Goal: Task Accomplishment & Management: Use online tool/utility

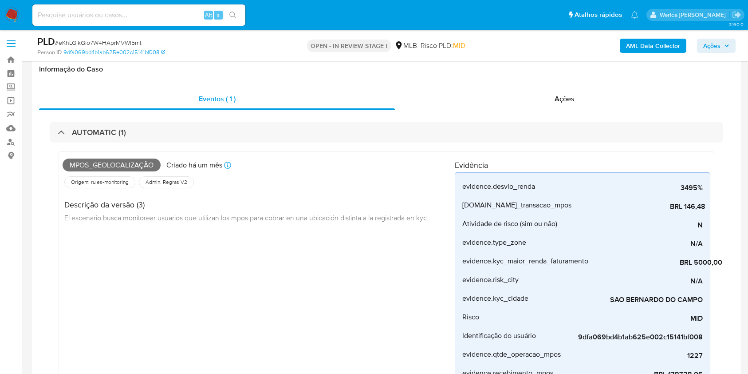
select select "10"
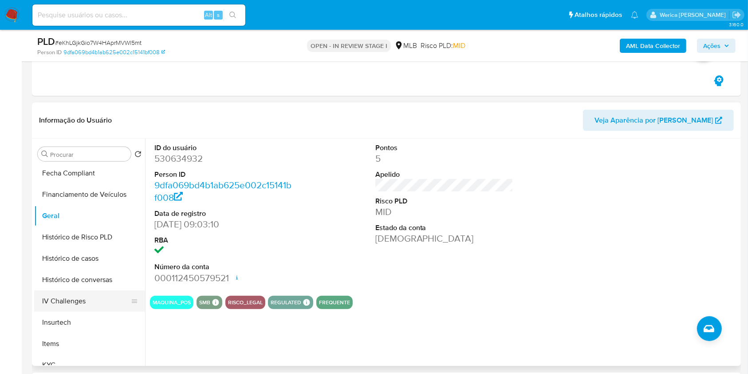
scroll to position [296, 0]
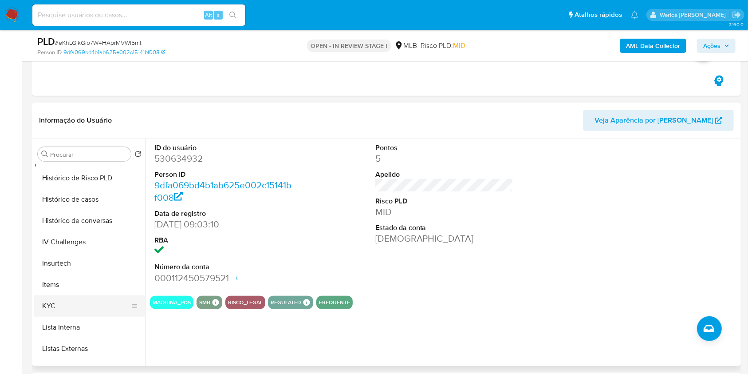
click at [52, 303] on button "KYC" at bounding box center [86, 305] width 104 height 21
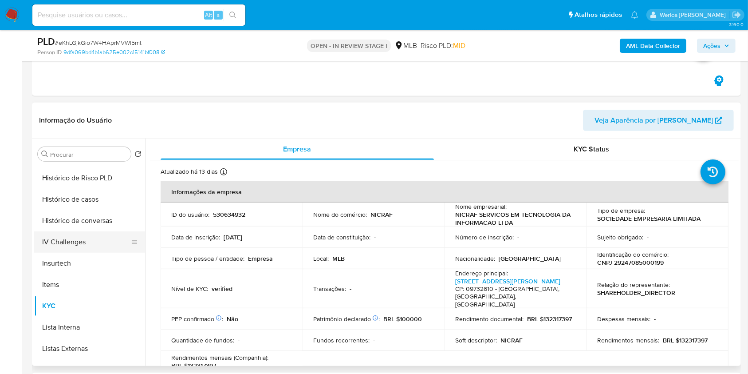
scroll to position [118, 0]
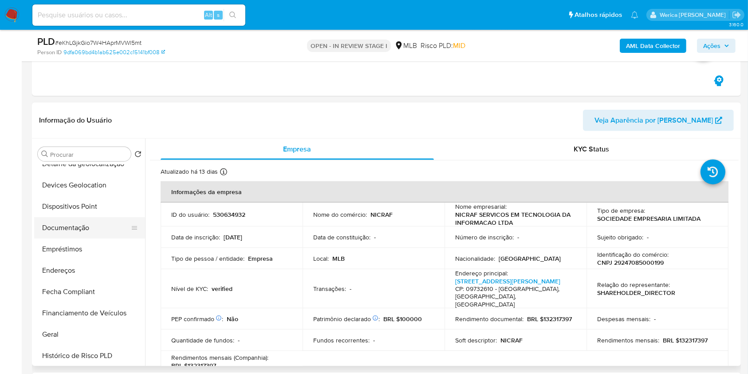
click at [87, 227] on button "Documentação" at bounding box center [86, 227] width 104 height 21
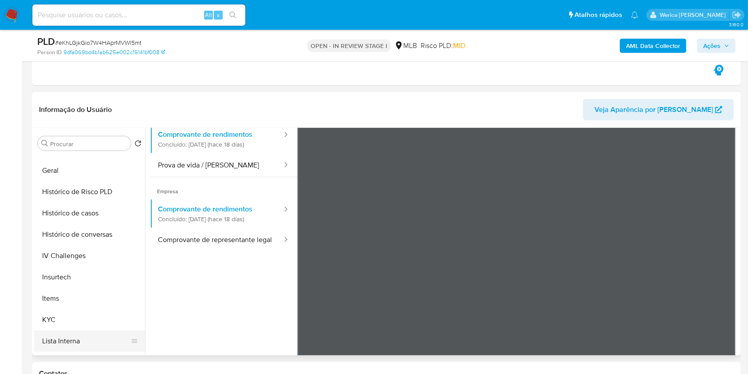
scroll to position [355, 0]
click at [57, 238] on button "KYC" at bounding box center [86, 235] width 104 height 21
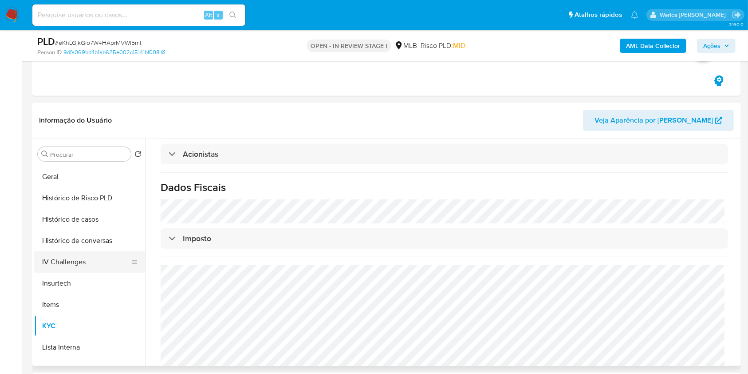
scroll to position [178, 0]
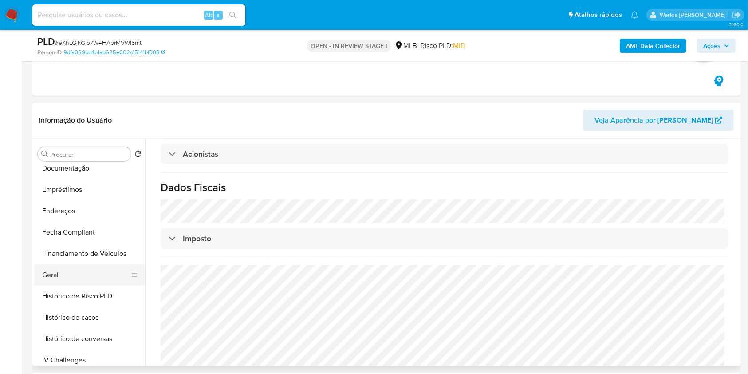
drag, startPoint x: 67, startPoint y: 277, endPoint x: 87, endPoint y: 273, distance: 20.8
click at [67, 276] on button "Geral" at bounding box center [86, 274] width 104 height 21
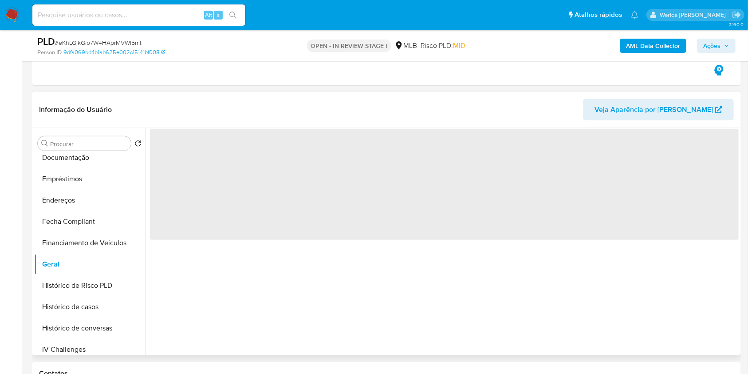
scroll to position [0, 0]
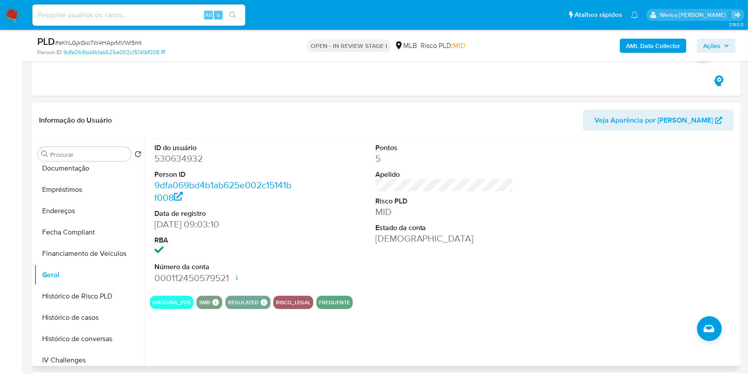
click at [649, 229] on div at bounding box center [665, 213] width 147 height 150
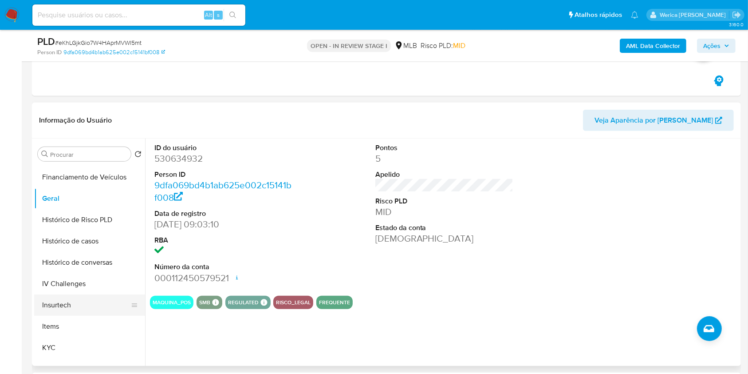
scroll to position [296, 0]
click at [40, 313] on button "KYC" at bounding box center [86, 305] width 104 height 21
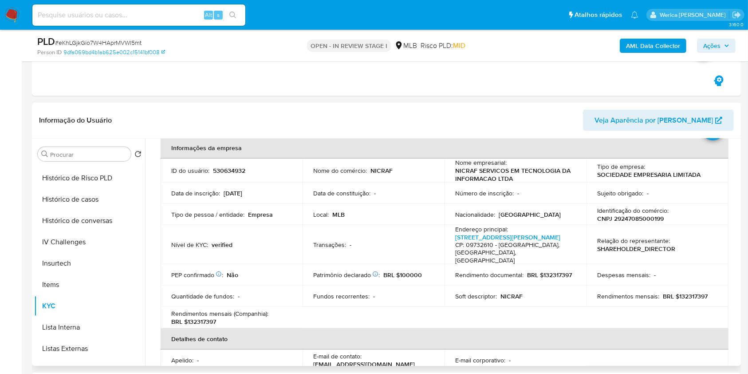
scroll to position [59, 0]
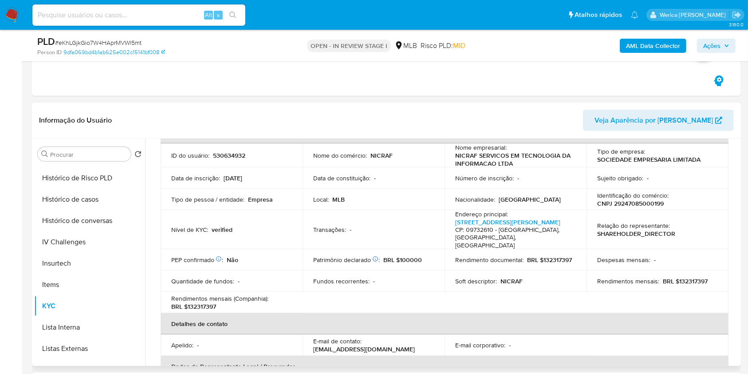
click at [602, 277] on p "Rendimentos mensais :" at bounding box center [628, 281] width 62 height 8
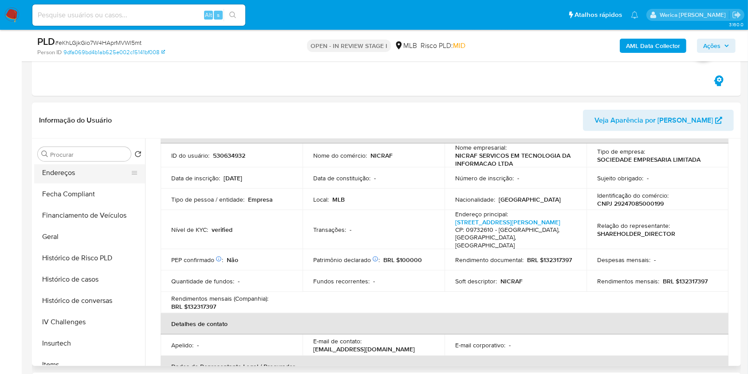
scroll to position [118, 0]
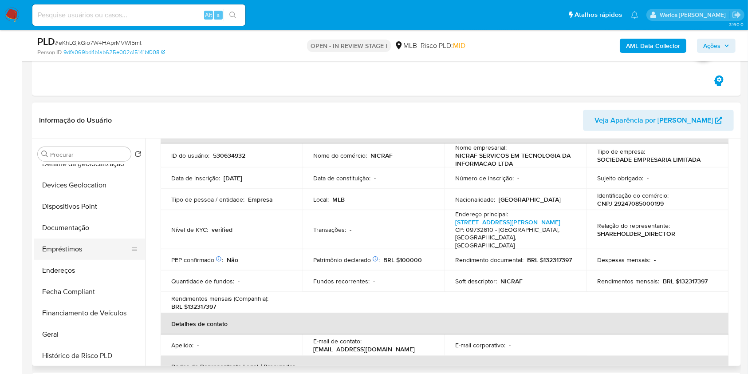
click at [81, 257] on button "Empréstimos" at bounding box center [86, 248] width 104 height 21
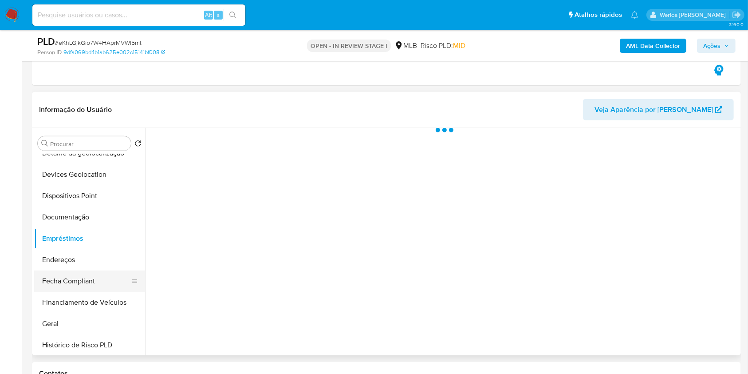
scroll to position [0, 0]
click at [75, 275] on button "Fecha Compliant" at bounding box center [86, 280] width 104 height 21
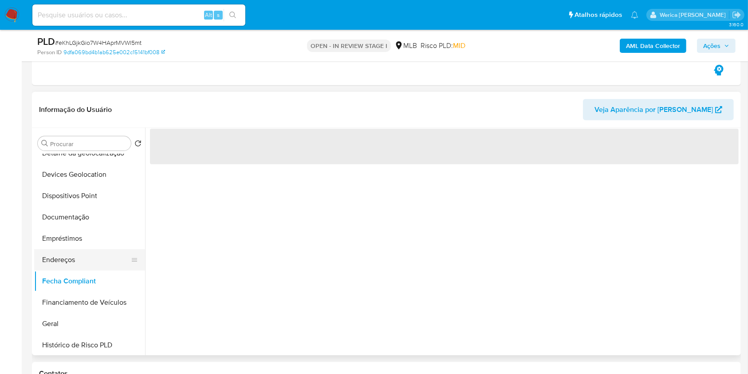
click at [59, 259] on button "Endereços" at bounding box center [86, 259] width 104 height 21
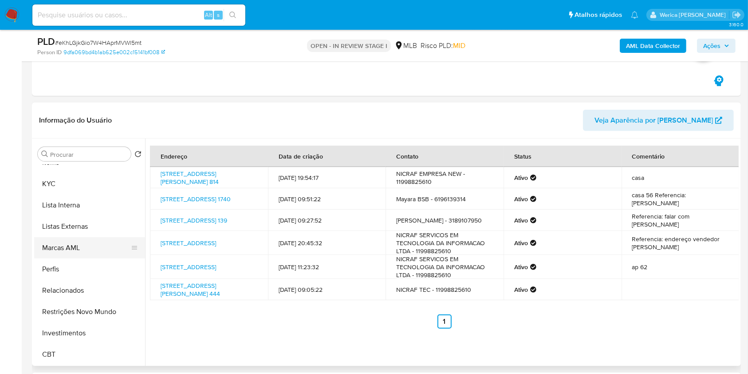
scroll to position [592, 0]
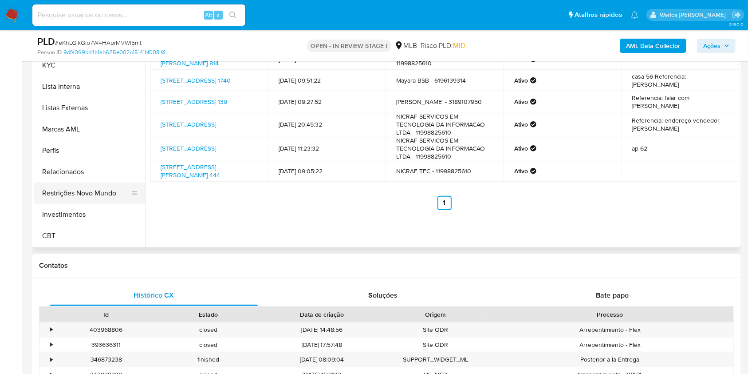
drag, startPoint x: 113, startPoint y: 177, endPoint x: 112, endPoint y: 183, distance: 6.4
click at [113, 177] on button "Relacionados" at bounding box center [89, 171] width 111 height 21
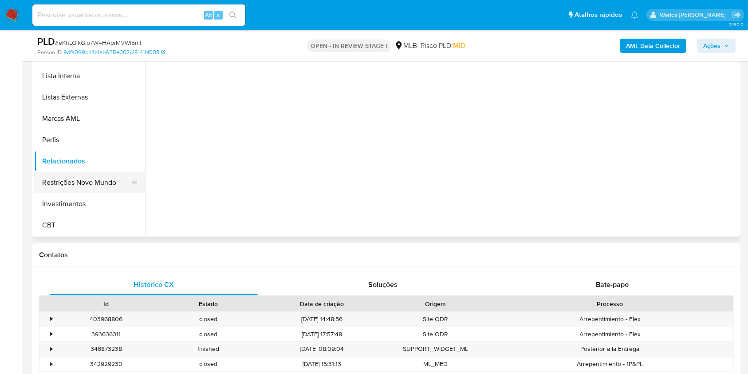
click at [107, 184] on button "Restrições Novo Mundo" at bounding box center [86, 182] width 104 height 21
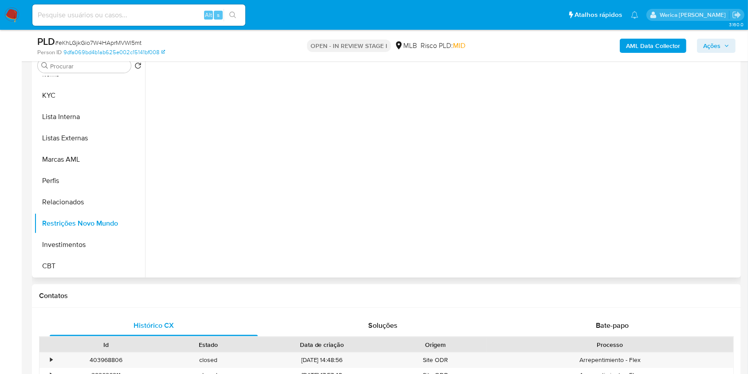
scroll to position [533, 0]
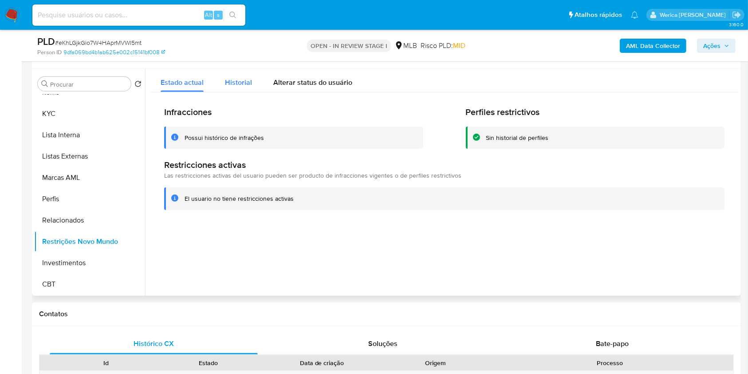
click at [225, 79] on span "Historial" at bounding box center [238, 82] width 27 height 10
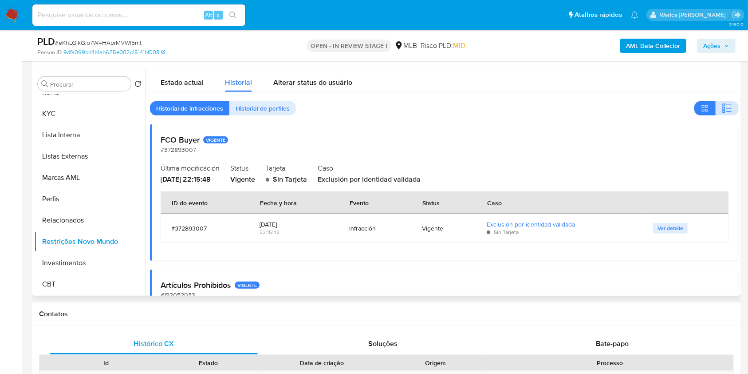
click at [729, 105] on icon "button" at bounding box center [727, 108] width 11 height 11
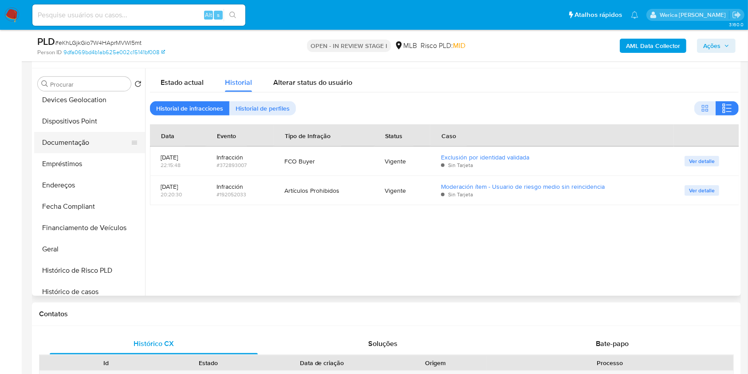
scroll to position [122, 0]
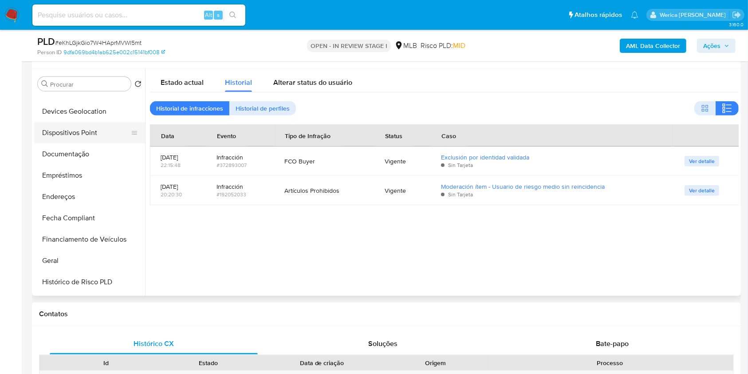
click at [84, 136] on button "Dispositivos Point" at bounding box center [86, 132] width 104 height 21
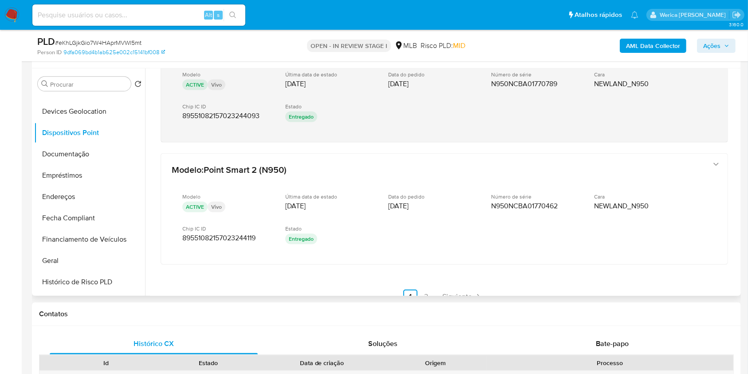
scroll to position [436, 0]
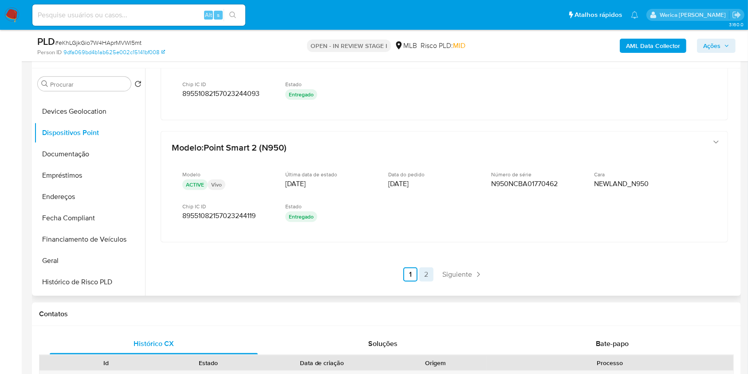
click at [424, 273] on link "2" at bounding box center [426, 274] width 14 height 14
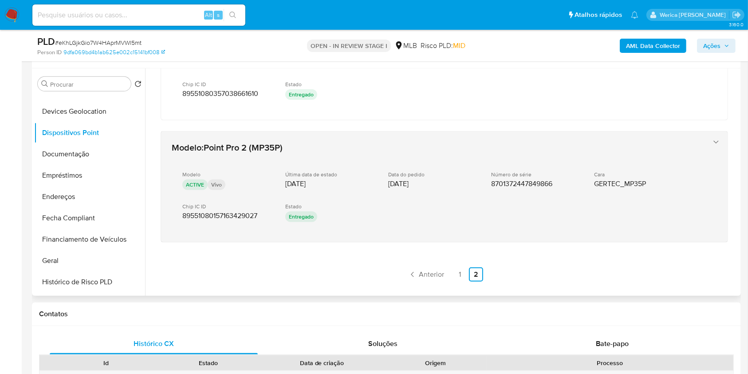
drag, startPoint x: 579, startPoint y: 260, endPoint x: 587, endPoint y: 188, distance: 72.3
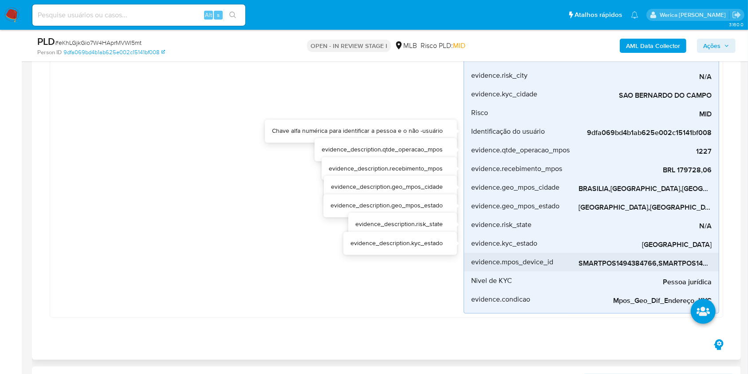
scroll to position [237, 0]
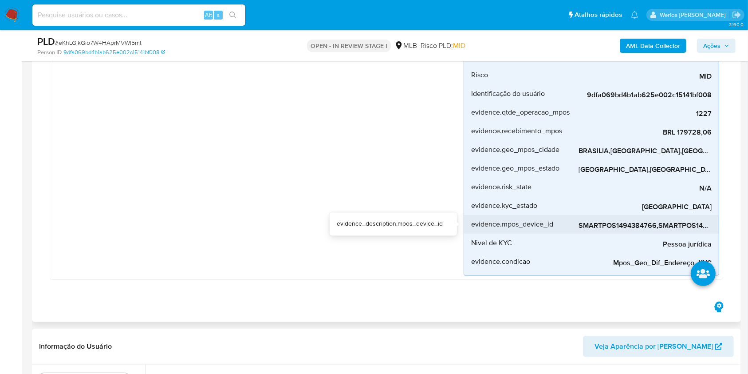
drag, startPoint x: 615, startPoint y: 222, endPoint x: 656, endPoint y: 225, distance: 41.0
click at [656, 225] on span "SMARTPOS1494384766,SMARTPOS1494384593,SMARTPOS1494382485,N950NCB300552110,N950N…" at bounding box center [645, 225] width 133 height 9
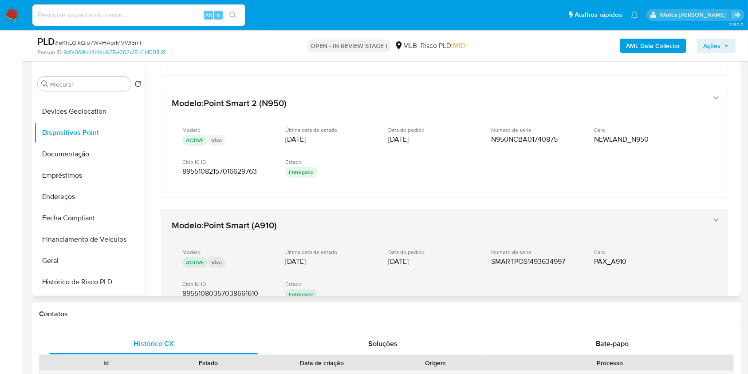
scroll to position [436, 0]
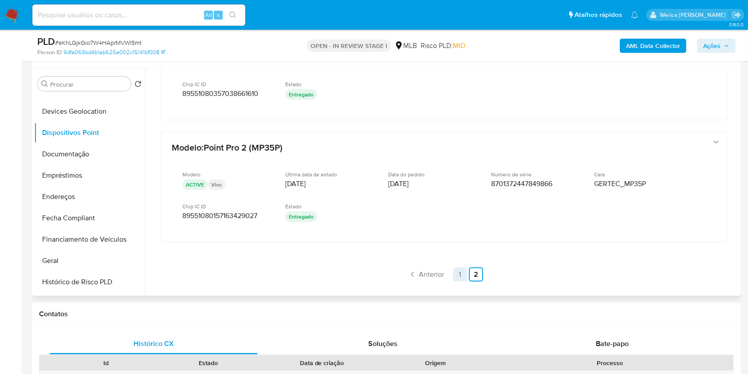
click at [455, 270] on link "1" at bounding box center [460, 274] width 14 height 14
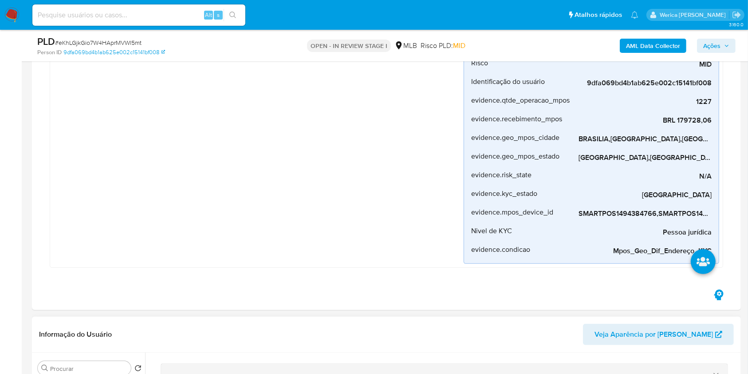
scroll to position [452, 0]
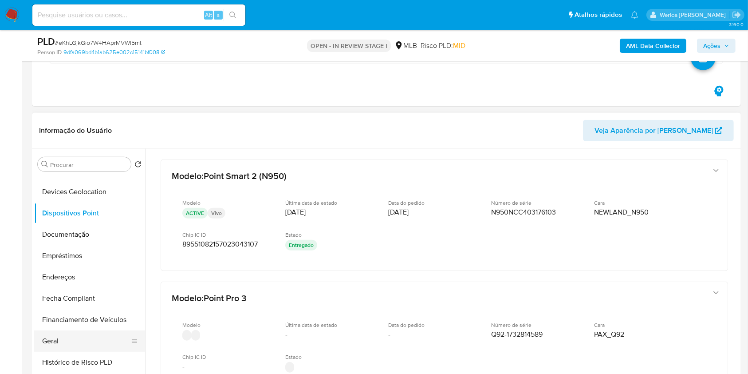
click at [75, 336] on button "Geral" at bounding box center [86, 340] width 104 height 21
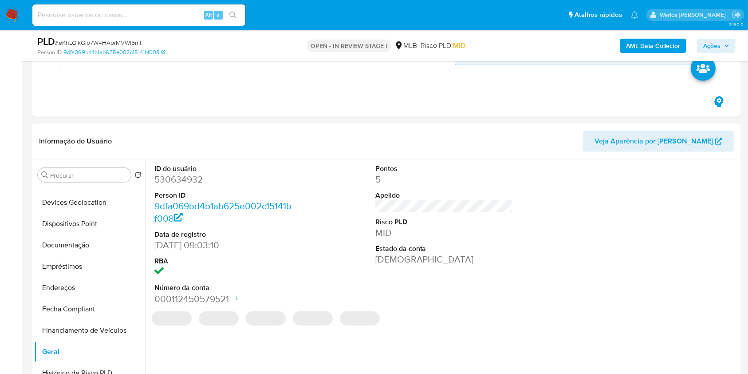
click at [161, 186] on dl "ID do usuário 530634932 Person ID 9dfa069bd4b1ab625e002c15141bf008 Data de regi…" at bounding box center [223, 234] width 138 height 141
click at [160, 177] on dd "530634932" at bounding box center [223, 179] width 138 height 12
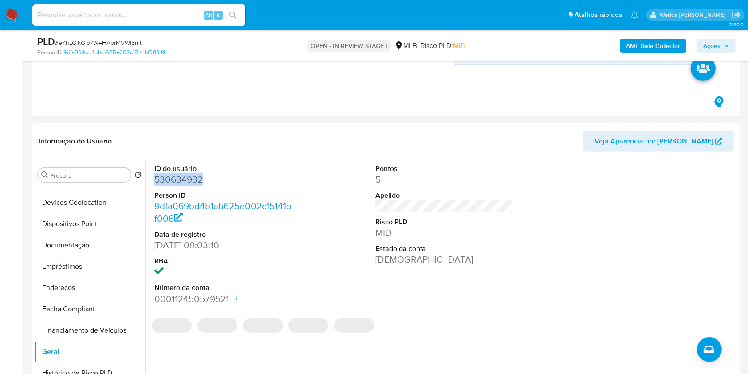
click at [160, 177] on dd "530634932" at bounding box center [223, 179] width 138 height 12
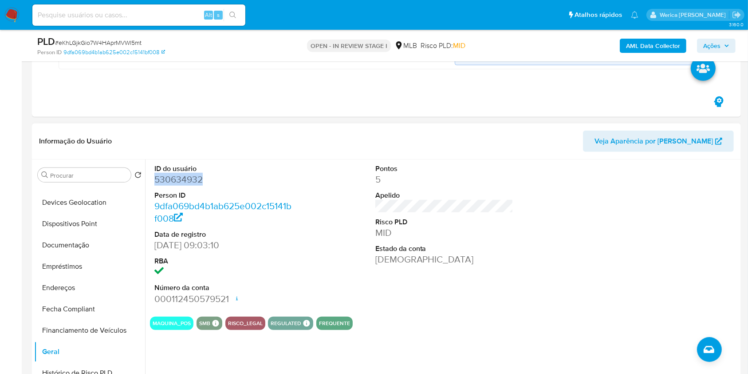
copy dd "530634932"
click at [170, 211] on link "9dfa069bd4b1ab625e002c15141bf008" at bounding box center [222, 211] width 137 height 25
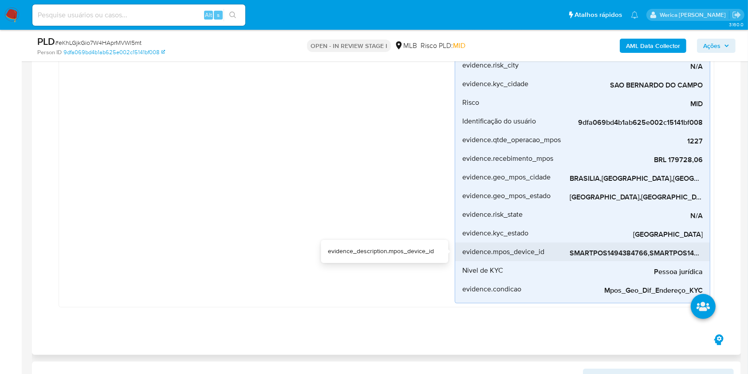
scroll to position [156, 0]
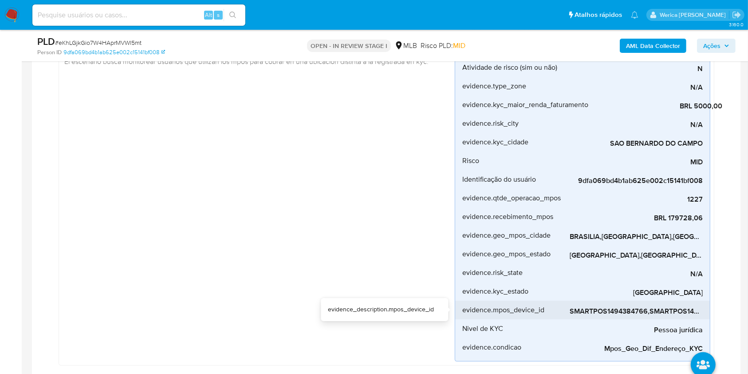
drag, startPoint x: 571, startPoint y: 308, endPoint x: 648, endPoint y: 313, distance: 77.0
click at [648, 313] on span "SMARTPOS1494384766,SMARTPOS1494384593,SMARTPOS1494382485,N950NCB300552110,N950N…" at bounding box center [636, 311] width 133 height 9
drag, startPoint x: 596, startPoint y: 318, endPoint x: 632, endPoint y: 316, distance: 36.0
click at [633, 317] on div "evidence.desvio_renda 3495% evidence_description.desvio_renda evidence.media_tr…" at bounding box center [583, 188] width 256 height 345
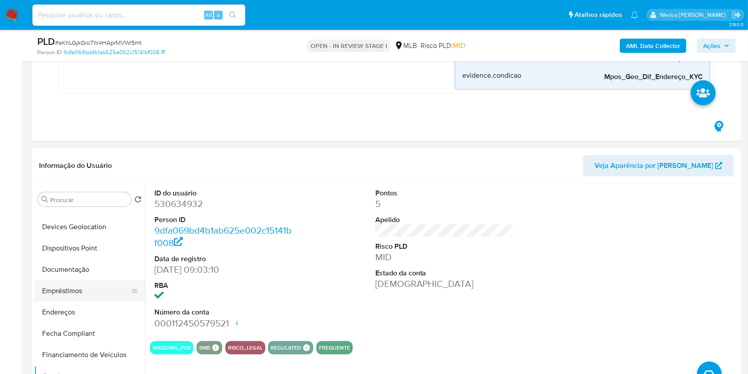
scroll to position [473, 0]
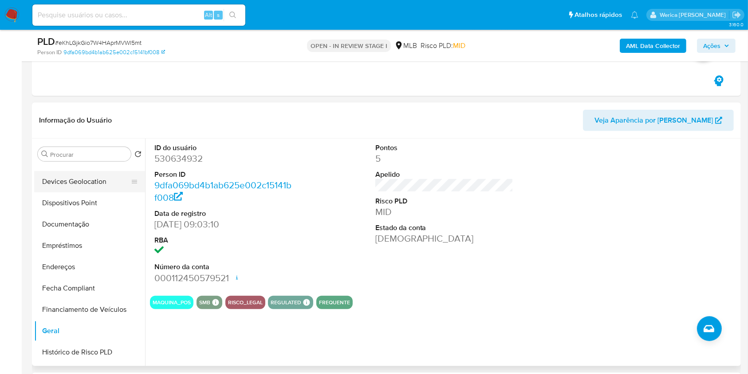
click at [77, 178] on button "Devices Geolocation" at bounding box center [86, 181] width 104 height 21
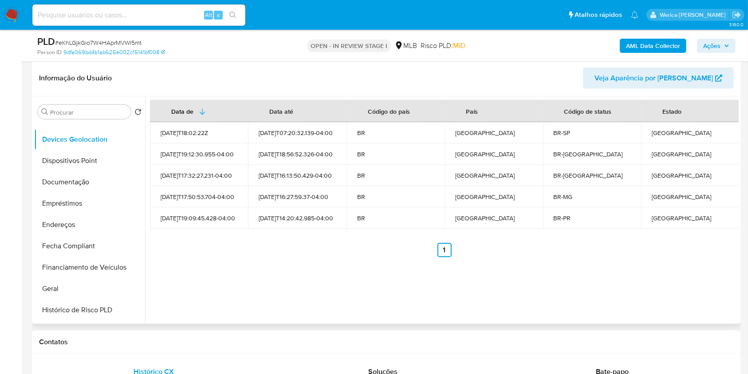
scroll to position [533, 0]
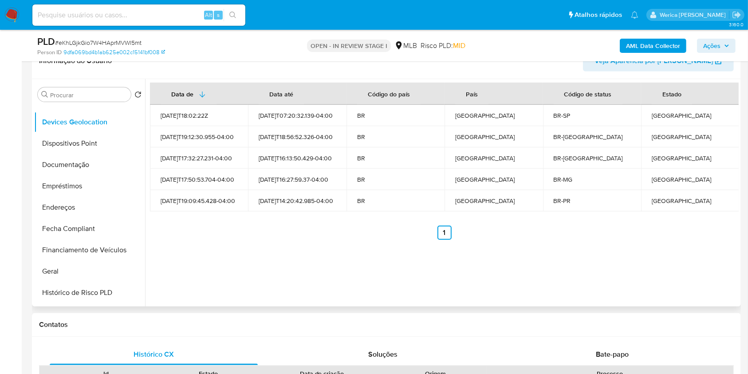
click at [668, 269] on div "Data de Data até Código do país País Código de status Estado 2021-08-03T18:02:2…" at bounding box center [442, 192] width 594 height 227
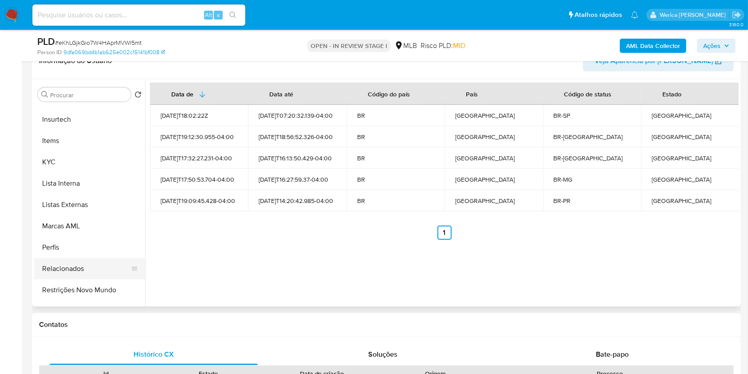
scroll to position [418, 0]
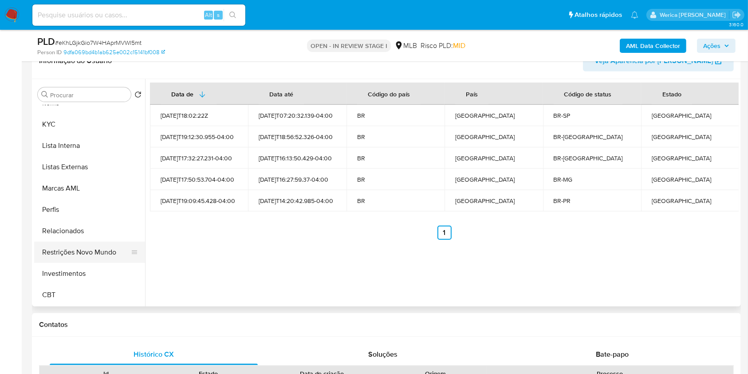
click at [94, 255] on button "Restrições Novo Mundo" at bounding box center [86, 251] width 104 height 21
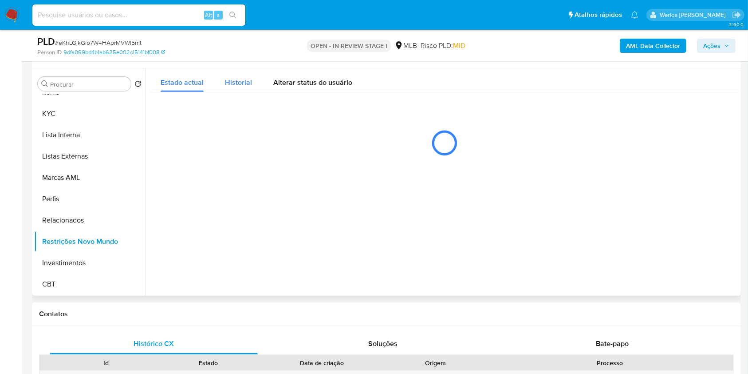
click at [250, 83] on span "Historial" at bounding box center [238, 82] width 27 height 10
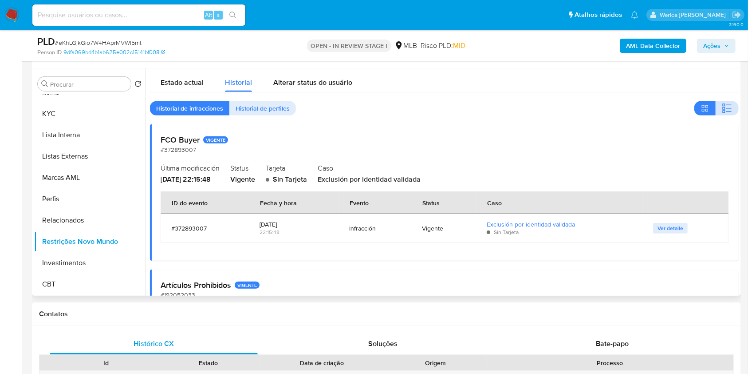
click at [727, 110] on icon "button" at bounding box center [727, 108] width 11 height 11
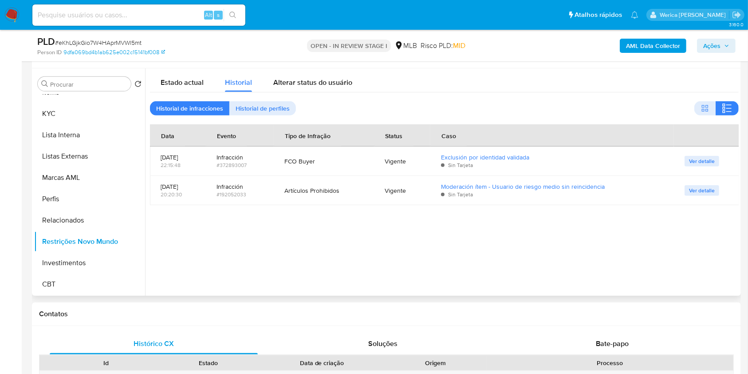
click at [341, 191] on div "Artículos Prohibidos" at bounding box center [324, 190] width 79 height 8
click at [303, 162] on div "FCO Buyer" at bounding box center [324, 161] width 79 height 8
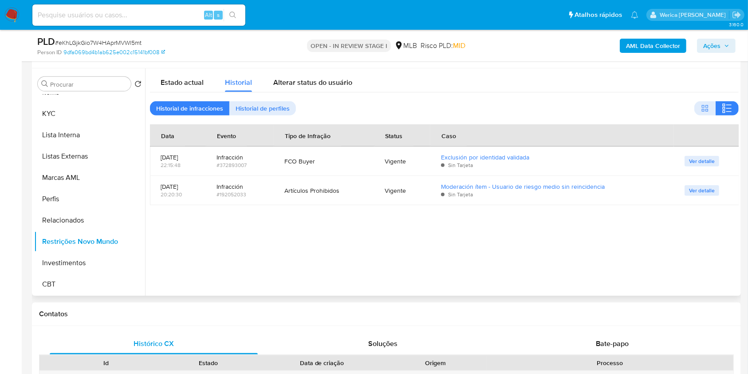
click at [303, 162] on div "FCO Buyer" at bounding box center [324, 161] width 79 height 8
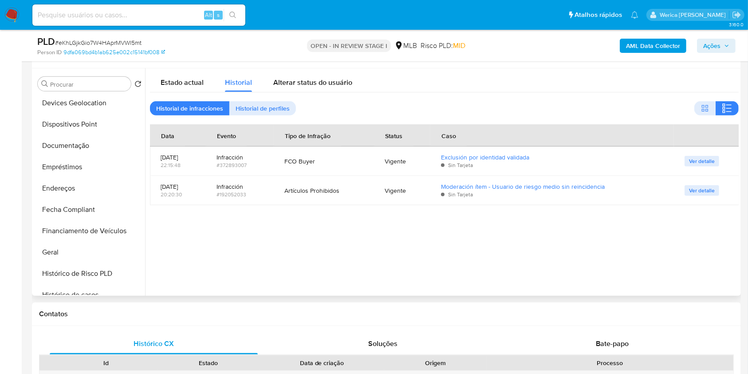
scroll to position [104, 0]
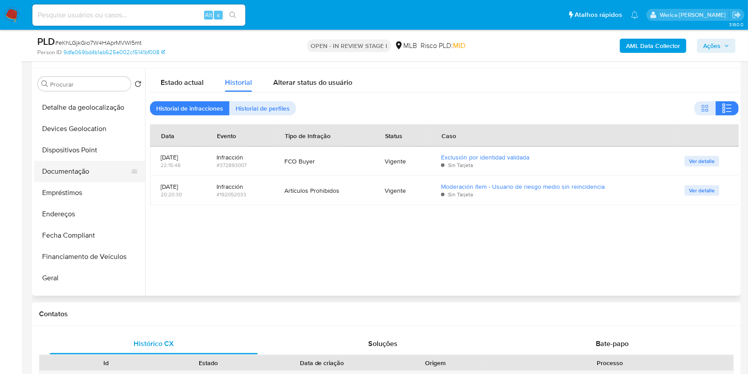
click at [98, 166] on button "Documentação" at bounding box center [86, 171] width 104 height 21
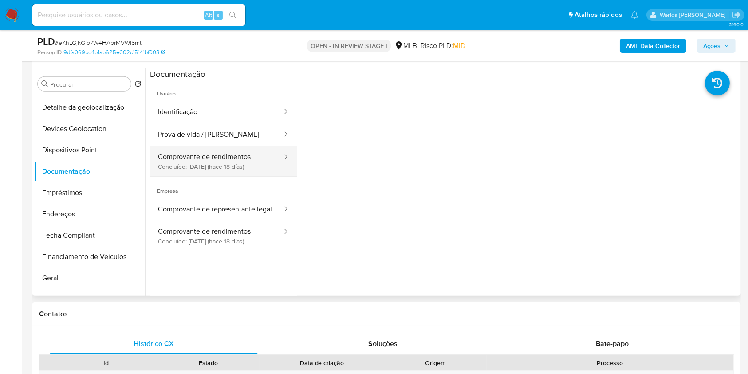
click at [238, 161] on button "Comprovante de rendimentos Concluído: 01/09/2025 (hace 18 días)" at bounding box center [216, 161] width 133 height 30
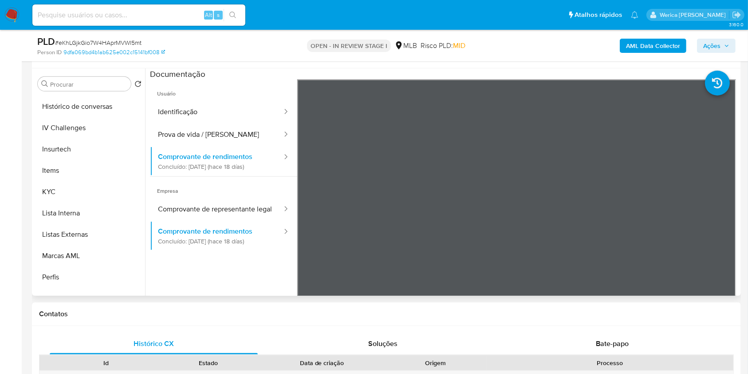
scroll to position [402, 0]
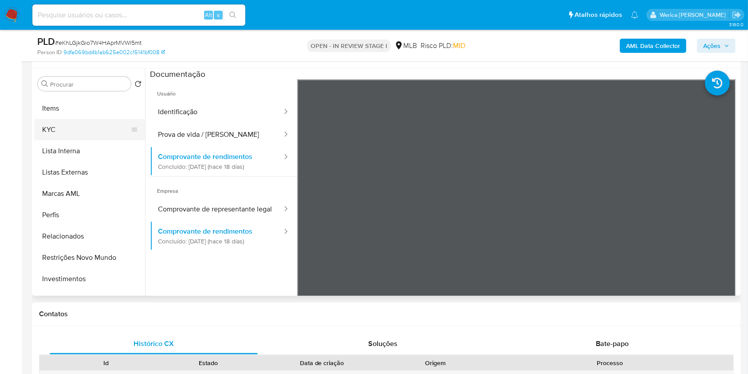
click at [53, 132] on button "KYC" at bounding box center [86, 129] width 104 height 21
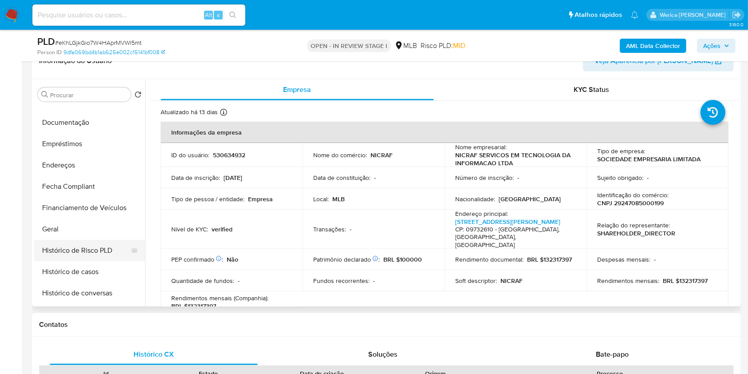
scroll to position [106, 0]
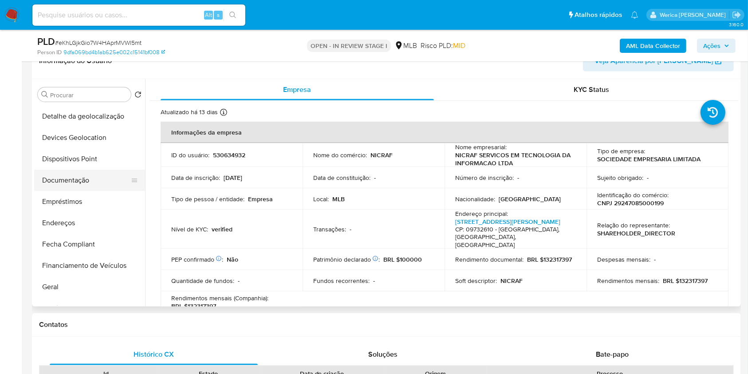
click at [78, 176] on button "Documentação" at bounding box center [86, 180] width 104 height 21
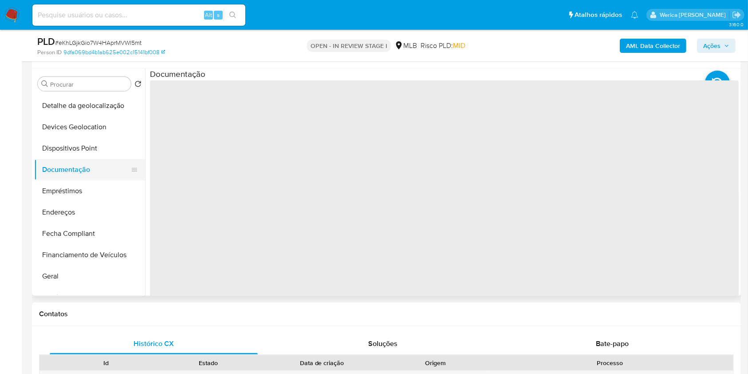
click at [182, 172] on span "‌" at bounding box center [444, 222] width 589 height 284
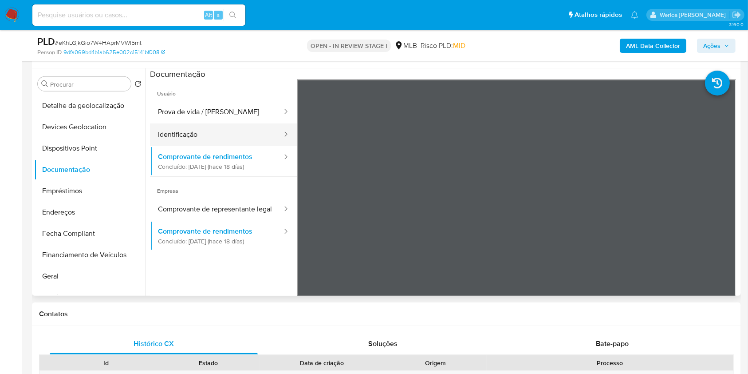
click at [197, 123] on button "Identificação" at bounding box center [216, 134] width 133 height 23
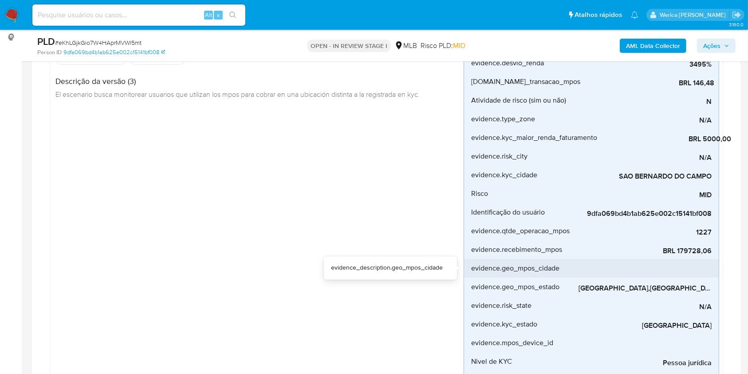
scroll to position [0, 176]
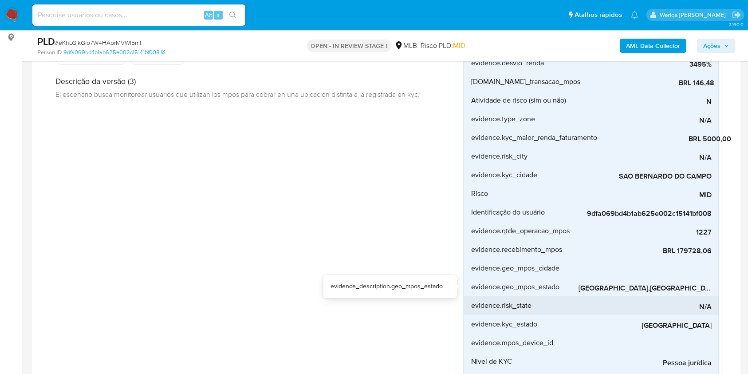
drag, startPoint x: 614, startPoint y: 297, endPoint x: 629, endPoint y: 297, distance: 14.6
click at [658, 292] on div "evidence.desvio_renda 3495% evidence_description.desvio_renda evidence.media_tr…" at bounding box center [592, 221] width 256 height 345
click at [668, 297] on div "N/A" at bounding box center [645, 305] width 133 height 19
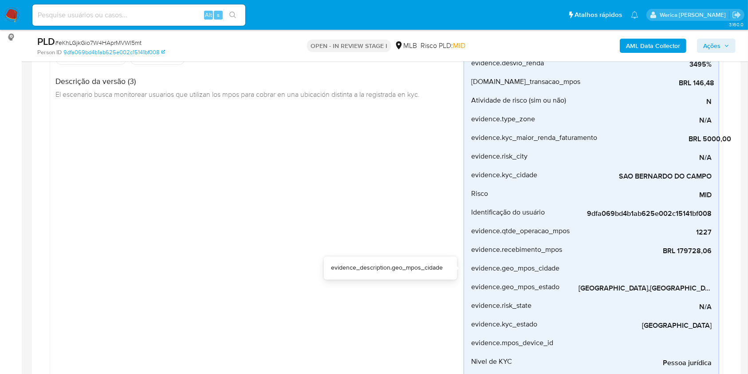
click at [363, 237] on div "Mpos_geolocalização Criado há um mês Criado: 12/08/2025 00:15:37 Origem: rules-…" at bounding box center [259, 213] width 410 height 362
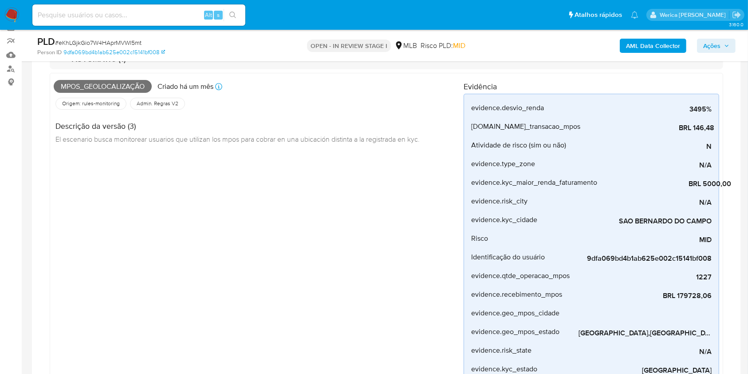
scroll to position [0, 0]
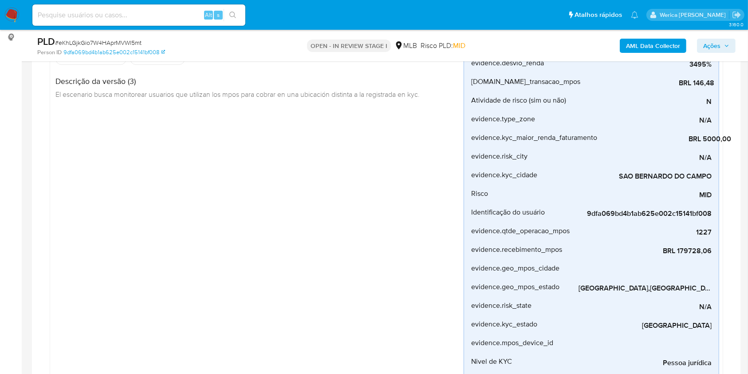
click at [310, 286] on div "Mpos_geolocalização Criado há um mês Criado: 12/08/2025 00:15:37 Origem: rules-…" at bounding box center [259, 213] width 410 height 362
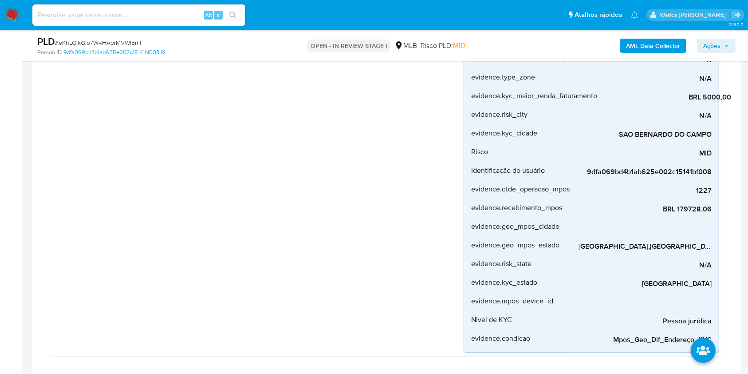
scroll to position [178, 0]
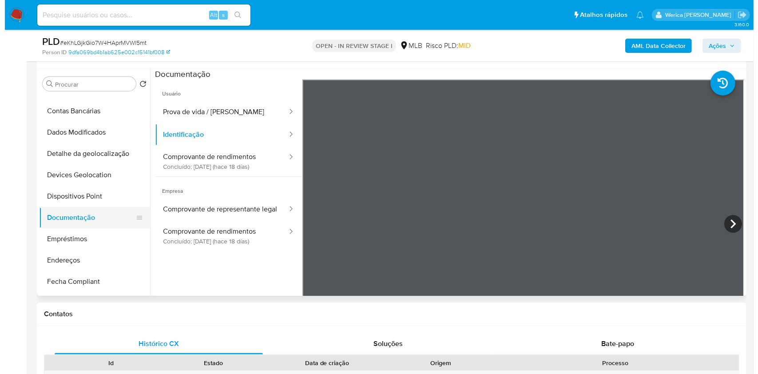
scroll to position [0, 0]
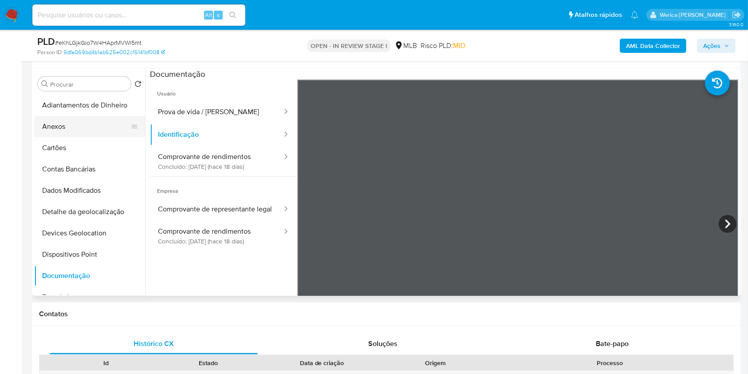
click at [76, 127] on button "Anexos" at bounding box center [86, 126] width 104 height 21
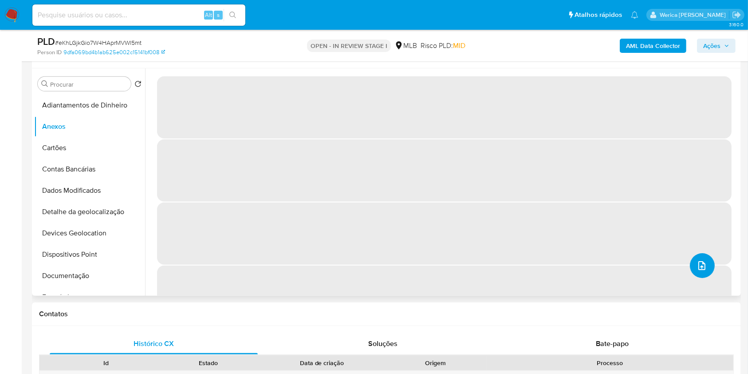
click at [703, 265] on icon "upload-file" at bounding box center [702, 265] width 11 height 11
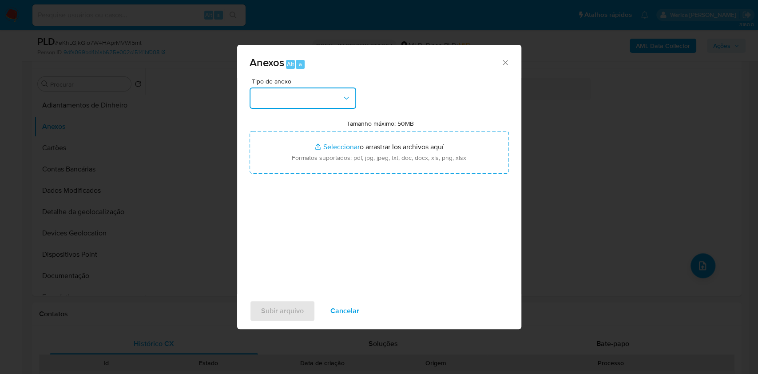
click at [309, 91] on button "button" at bounding box center [302, 97] width 107 height 21
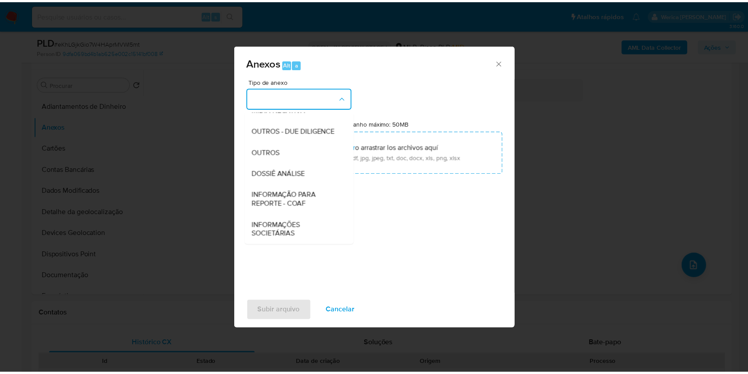
scroll to position [136, 0]
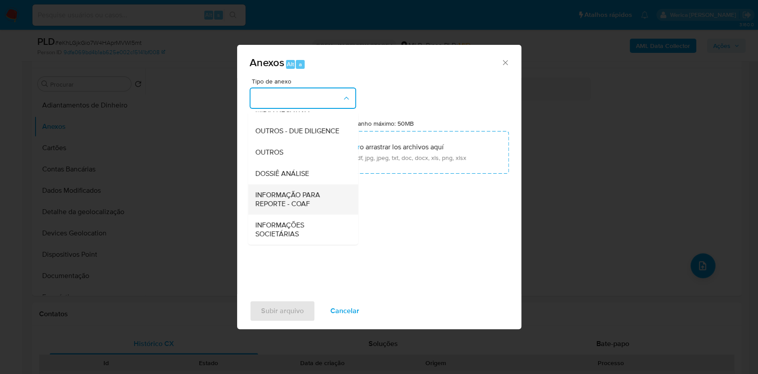
click at [288, 190] on span "INFORMAÇÃO PARA REPORTE - COAF" at bounding box center [300, 199] width 91 height 18
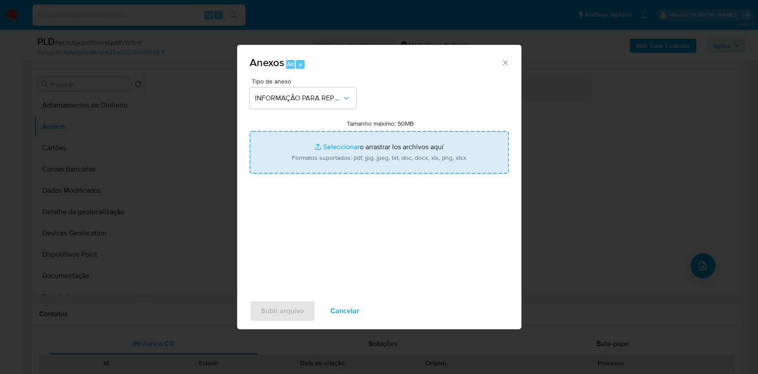
click at [349, 158] on input "Tamanho máximo: 50MB Seleccionar archivos" at bounding box center [378, 152] width 259 height 43
type input "C:\fakepath\Mulan 530634932_2025_09_16_08_29_39.xlsx"
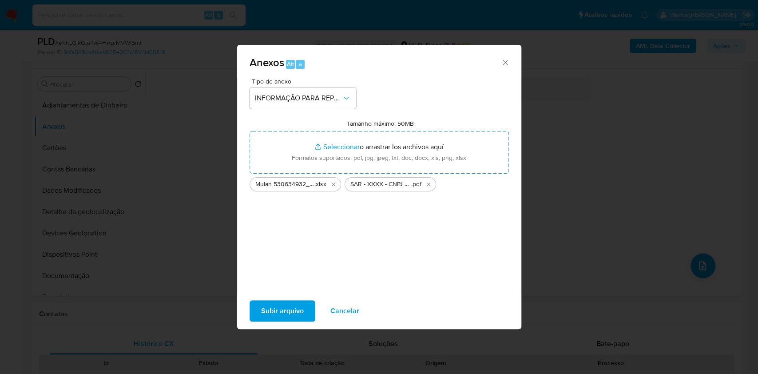
click at [427, 183] on icon "Eliminar SAR - XXXX - CNPJ 29247085000199 - NICRAF SERVICOS EM TECNOLOGIA DA IN…" at bounding box center [428, 184] width 7 height 7
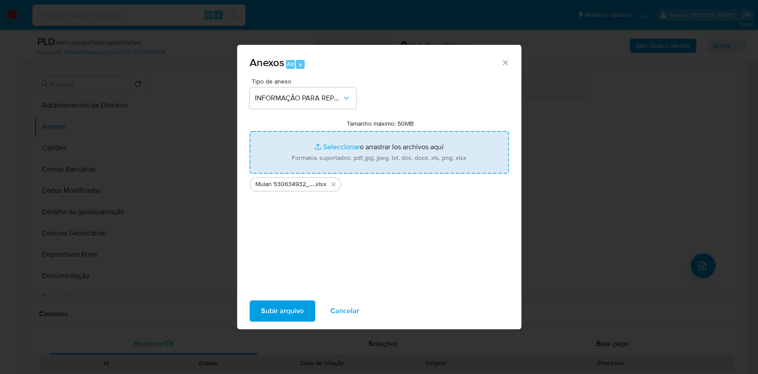
type input "C:\fakepath\SAR - XXXX - CNPJ 29247085000199 - NICRAF SERVICOS EM TECNOLOGIA DA…"
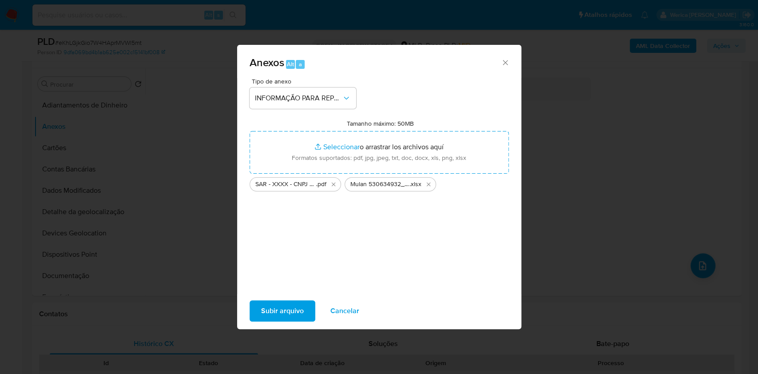
click at [299, 305] on span "Subir arquivo" at bounding box center [282, 311] width 43 height 20
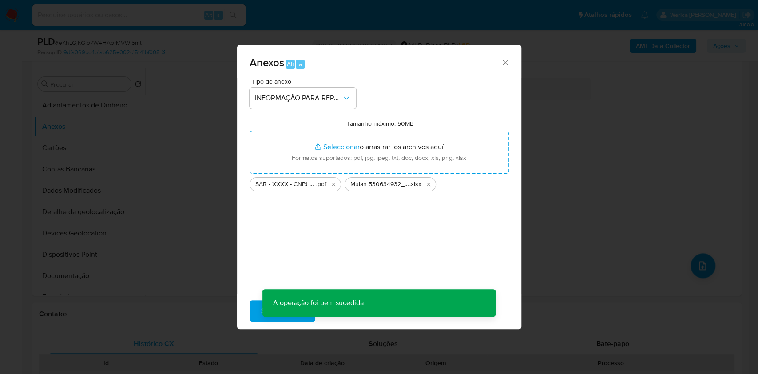
click at [549, 88] on div "Anexos Alt a Tipo de anexo INFORMAÇÃO PARA REPORTE - COAF Tamanho máximo: 50MB …" at bounding box center [379, 187] width 758 height 374
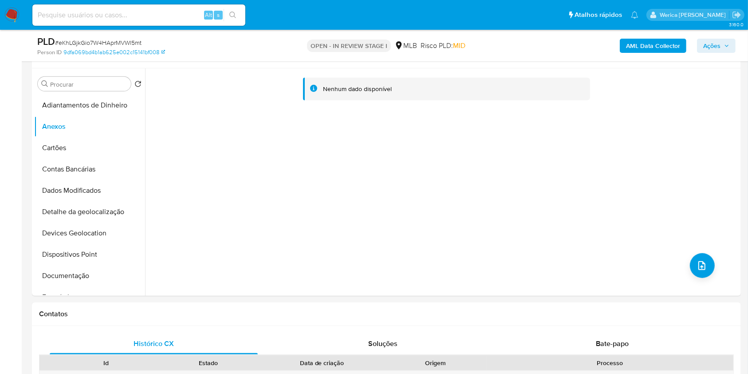
click at [645, 40] on b "AML Data Collector" at bounding box center [653, 46] width 54 height 14
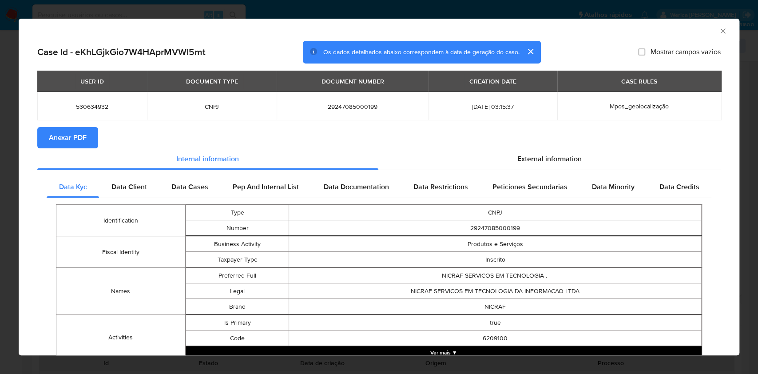
click at [718, 30] on icon "Fechar a janela" at bounding box center [722, 31] width 9 height 9
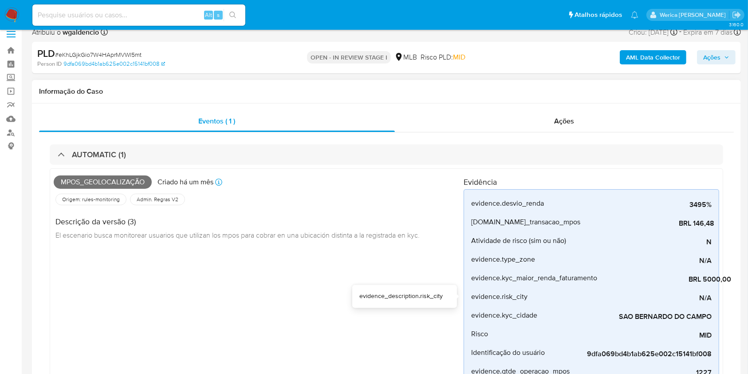
scroll to position [0, 0]
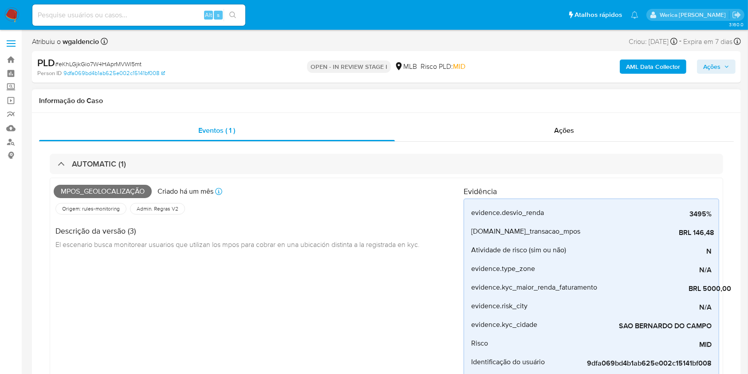
click at [580, 118] on div "Eventos ( 1 ) Ações AUTOMATIC (1) Mpos_geolocalização Criado há um mês Criado: …" at bounding box center [386, 351] width 709 height 477
click at [583, 132] on div "Ações" at bounding box center [564, 130] width 339 height 21
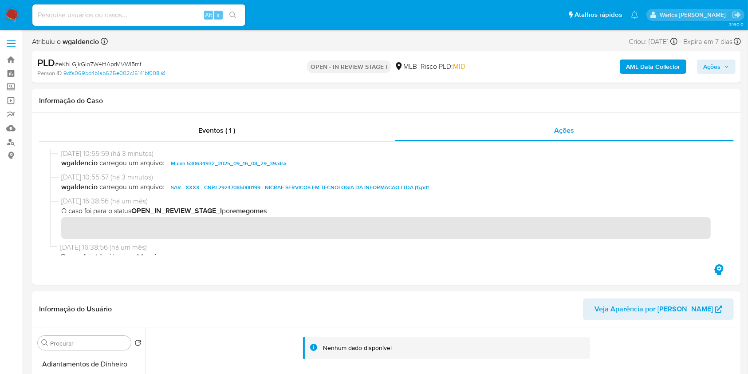
click at [704, 63] on span "Ações" at bounding box center [712, 66] width 17 height 14
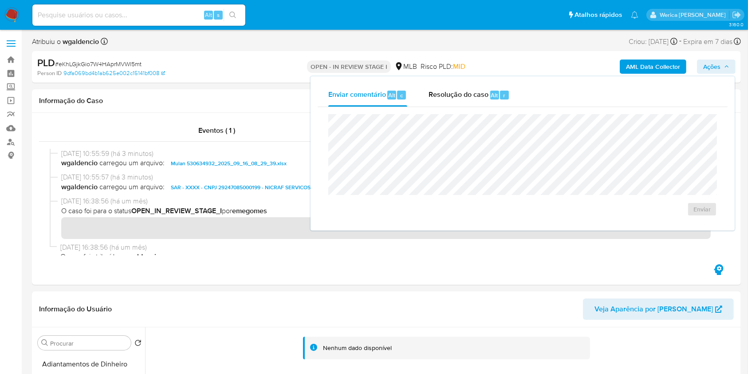
drag, startPoint x: 464, startPoint y: 98, endPoint x: 464, endPoint y: 109, distance: 11.5
click at [464, 98] on span "Resolução do caso" at bounding box center [459, 95] width 60 height 10
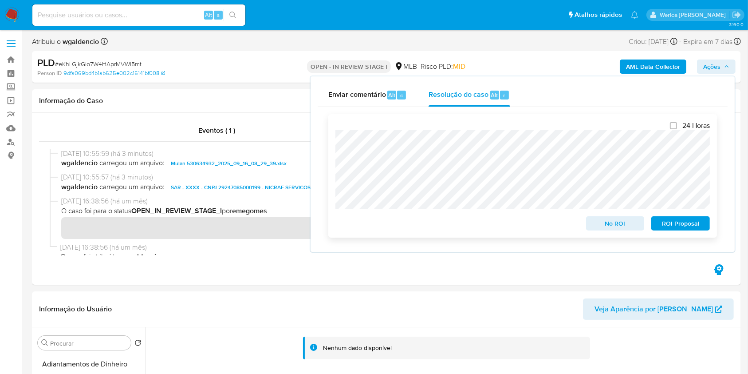
click at [677, 224] on span "ROI Proposal" at bounding box center [681, 223] width 46 height 12
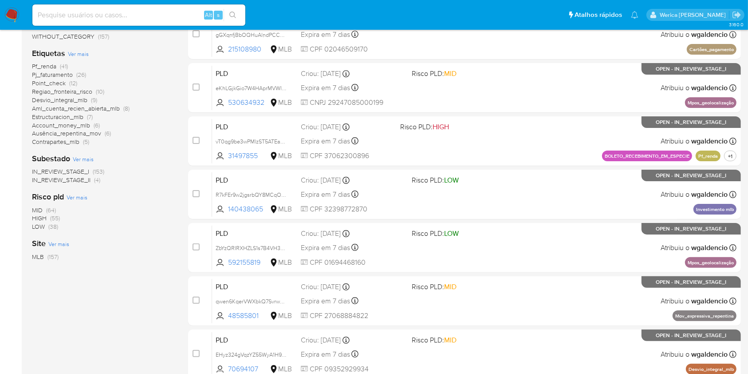
scroll to position [178, 0]
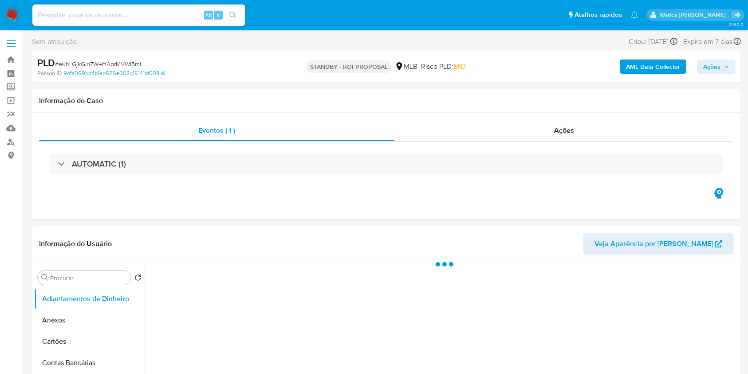
select select "10"
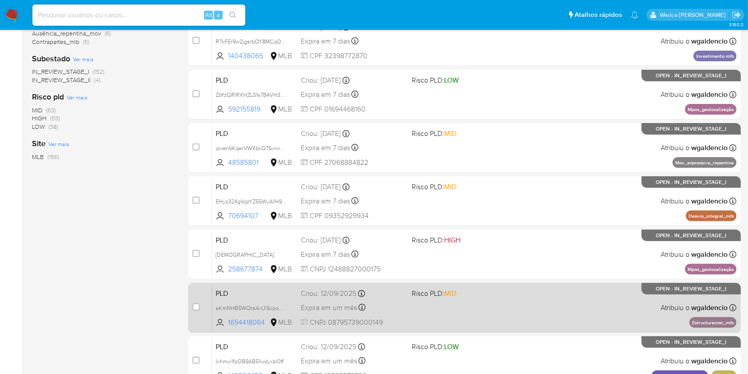
scroll to position [296, 0]
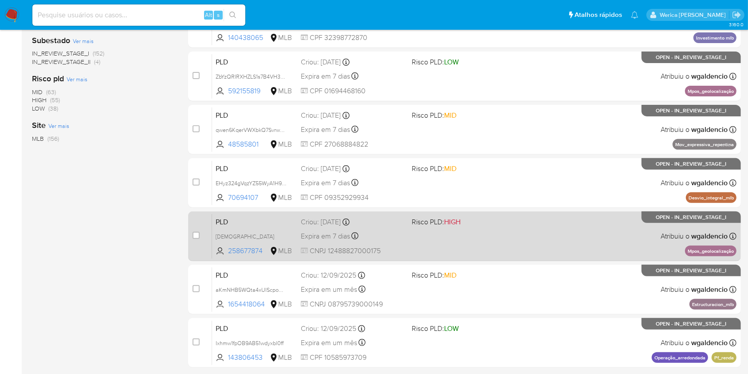
click at [533, 233] on div "PLD bIBYJxRci8OpaMEoqyzblsp6 258677874 MLB Risco PLD: HIGH Criou: [DATE] Criou:…" at bounding box center [474, 236] width 525 height 45
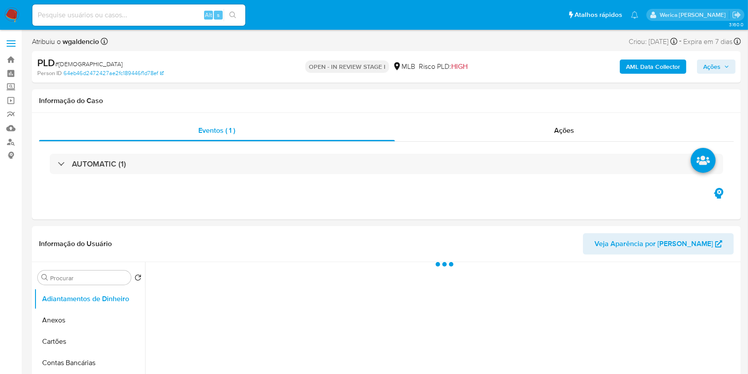
select select "10"
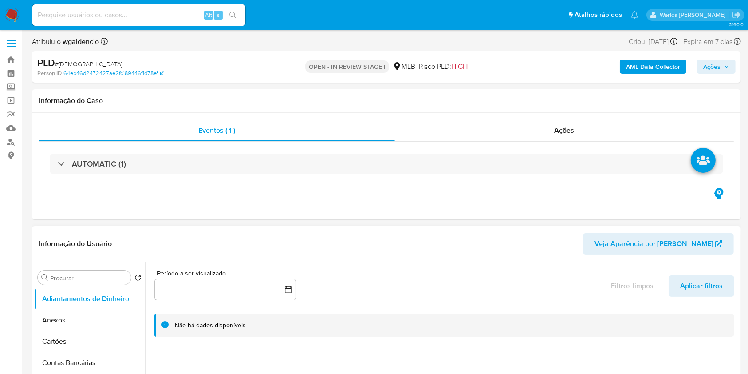
click at [582, 323] on div "Não há dados disponíveis" at bounding box center [451, 325] width 553 height 8
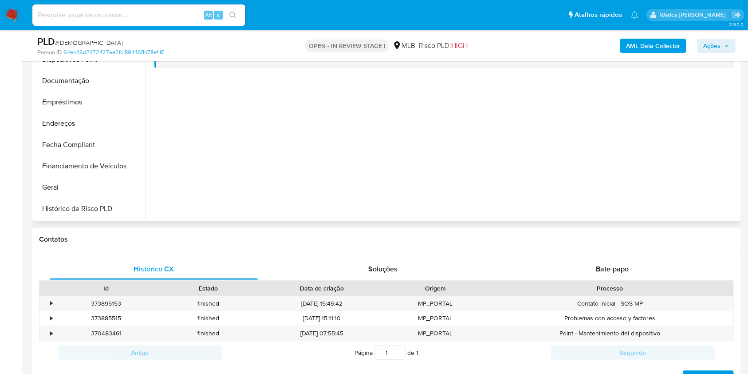
scroll to position [178, 0]
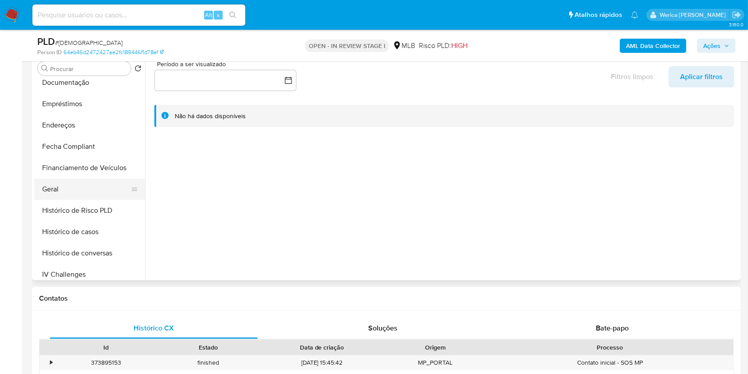
click at [77, 189] on button "Geral" at bounding box center [86, 188] width 104 height 21
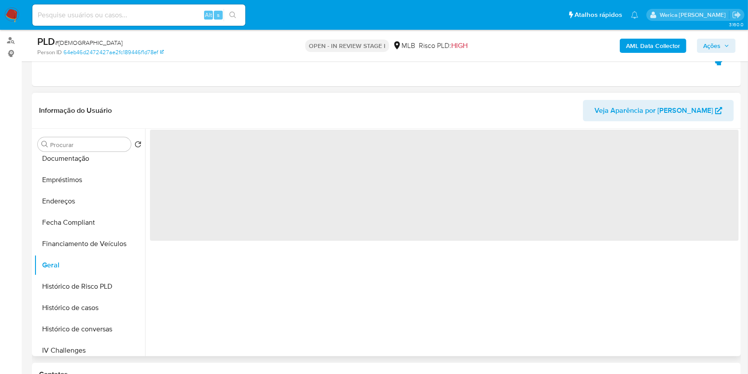
scroll to position [59, 0]
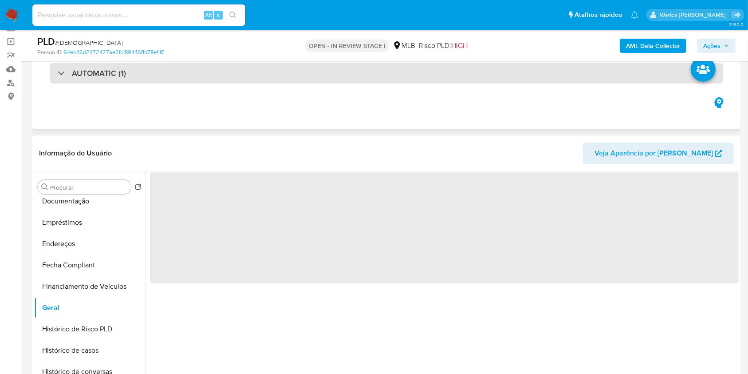
click at [262, 74] on div "AUTOMATIC (1)" at bounding box center [387, 73] width 674 height 20
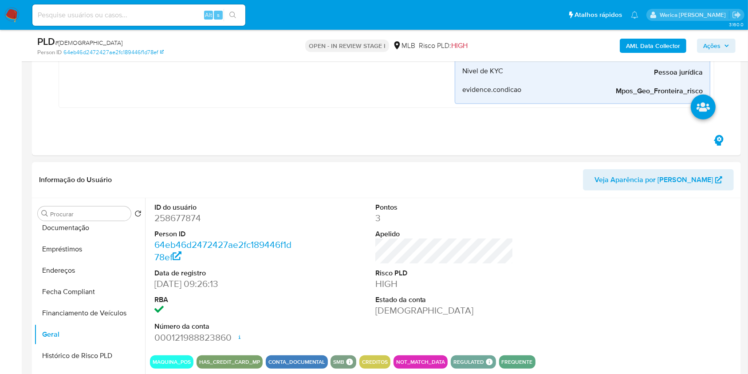
scroll to position [414, 0]
click at [169, 224] on dl "ID do usuário 258677874 Person ID 64eb46d2472427ae2fc189446f1d78ef Data de regi…" at bounding box center [223, 272] width 138 height 141
copy dl "677874 Pers"
click at [155, 217] on dd "258677874" at bounding box center [223, 217] width 138 height 12
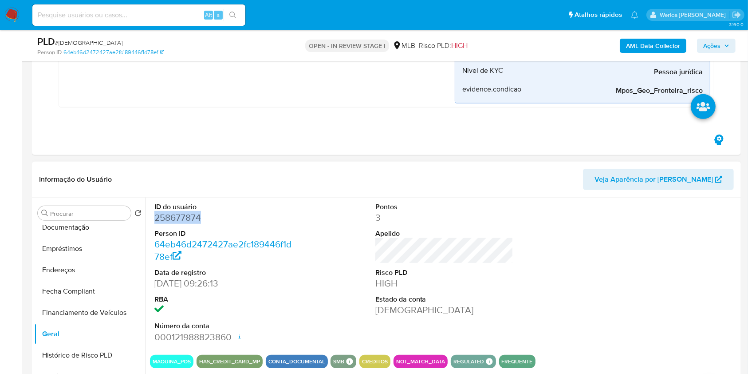
click at [155, 217] on dd "258677874" at bounding box center [223, 217] width 138 height 12
copy dd "258677874"
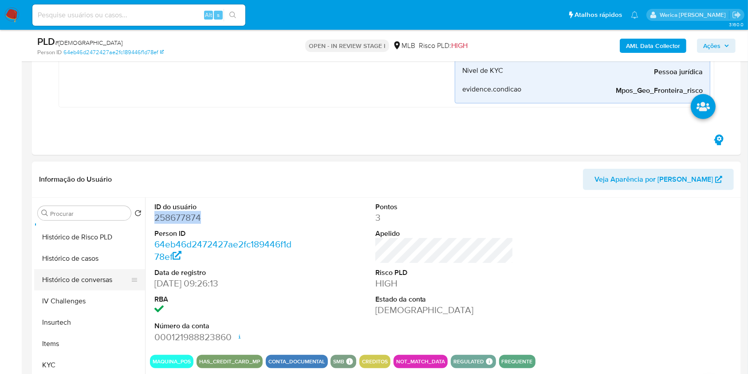
click at [103, 284] on button "Histórico de conversas" at bounding box center [86, 279] width 104 height 21
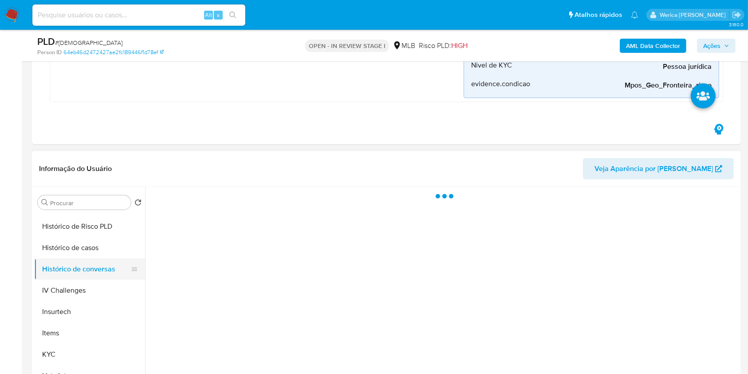
click at [90, 262] on button "Histórico de conversas" at bounding box center [86, 268] width 104 height 21
click at [85, 246] on button "Histórico de casos" at bounding box center [86, 247] width 104 height 21
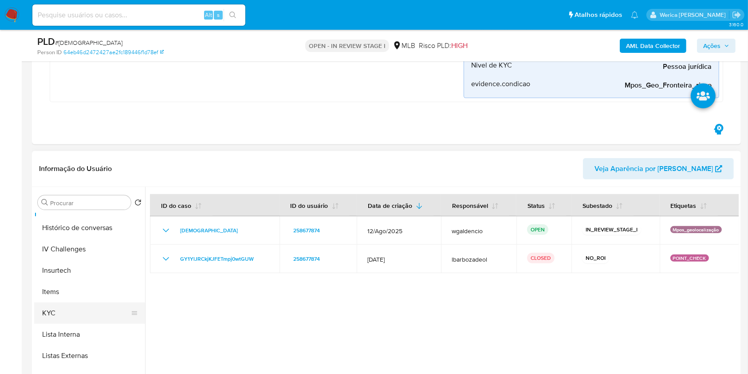
scroll to position [355, 0]
click at [75, 287] on button "KYC" at bounding box center [86, 294] width 104 height 21
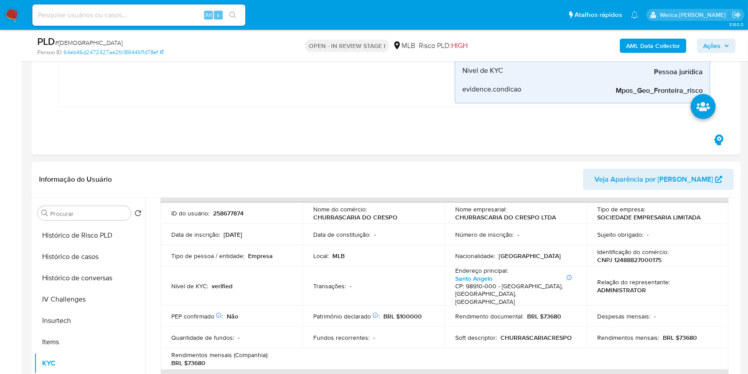
scroll to position [178, 0]
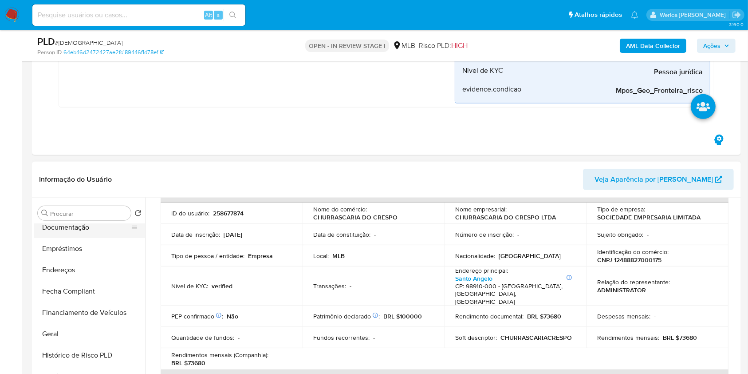
click at [82, 229] on button "Documentação" at bounding box center [86, 227] width 104 height 21
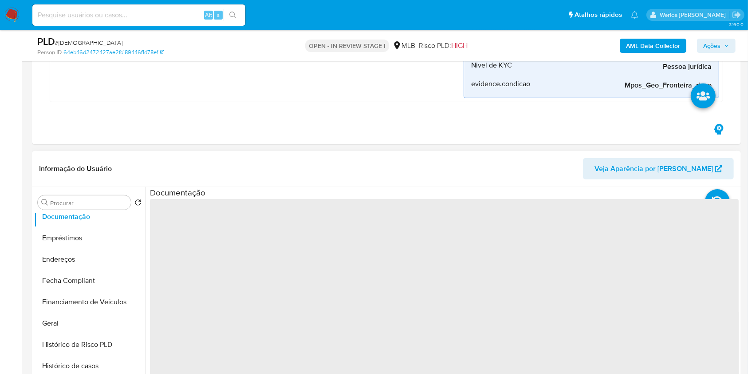
click at [183, 230] on span "‌" at bounding box center [444, 341] width 589 height 284
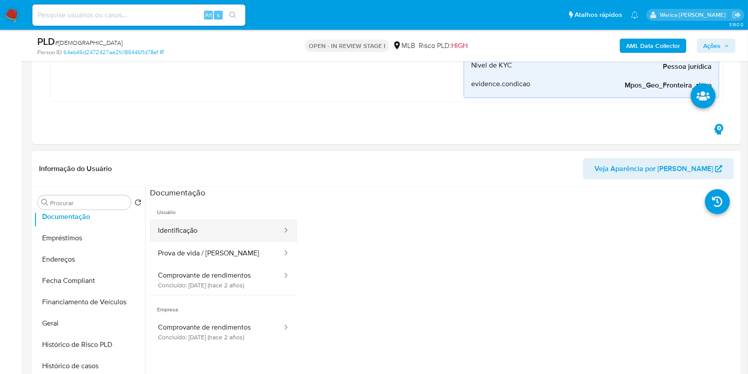
click at [199, 219] on button "Identificação" at bounding box center [216, 230] width 133 height 23
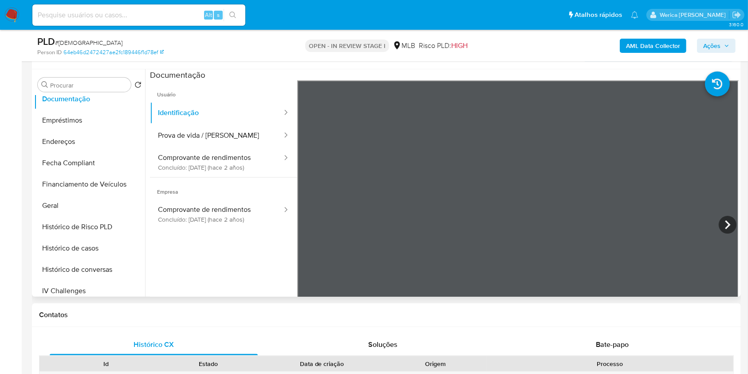
scroll to position [533, 0]
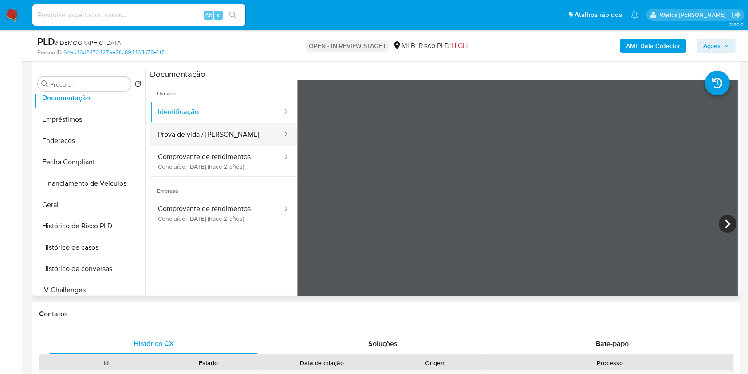
click at [228, 135] on button "Prova de vida / Selfie" at bounding box center [216, 134] width 133 height 23
click at [230, 177] on span "Empresa" at bounding box center [223, 187] width 147 height 21
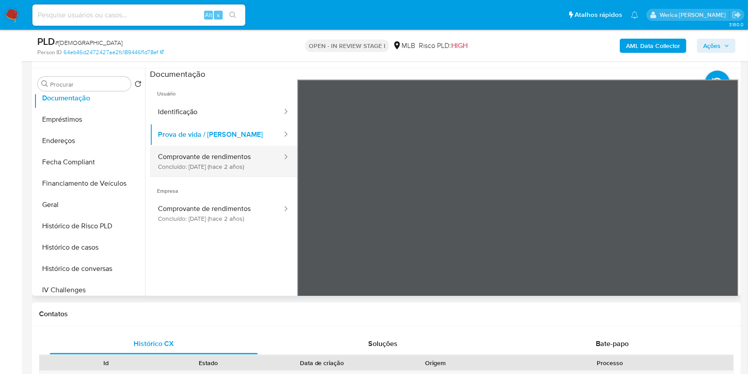
click at [232, 169] on button "Comprovante de rendimentos Concluído: 19/06/2023 (hace 2 años)" at bounding box center [216, 161] width 133 height 30
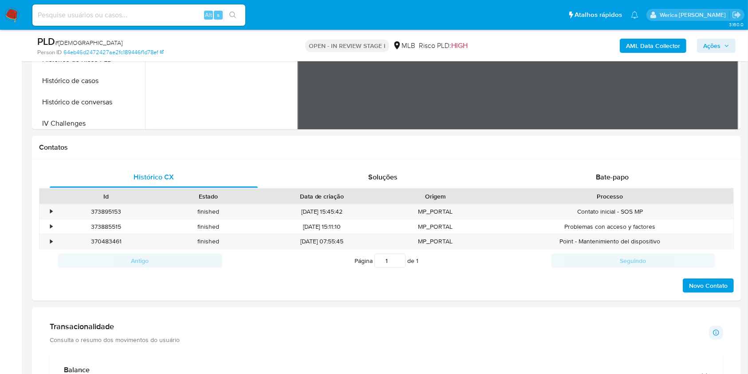
scroll to position [710, 0]
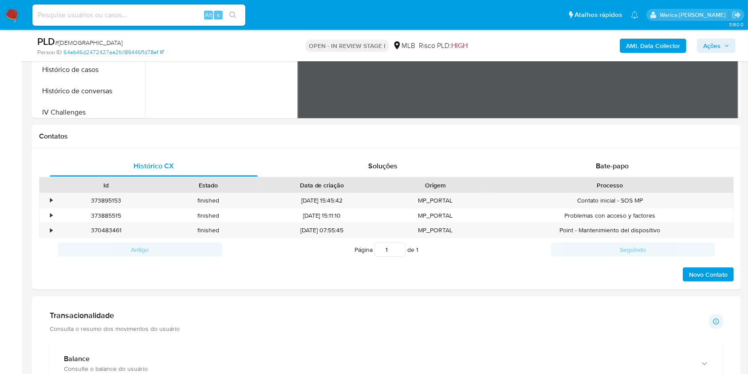
click at [615, 315] on div "Transacionalidade Consulta o resumo dos movimentos do usuário Informações trans…" at bounding box center [387, 321] width 674 height 22
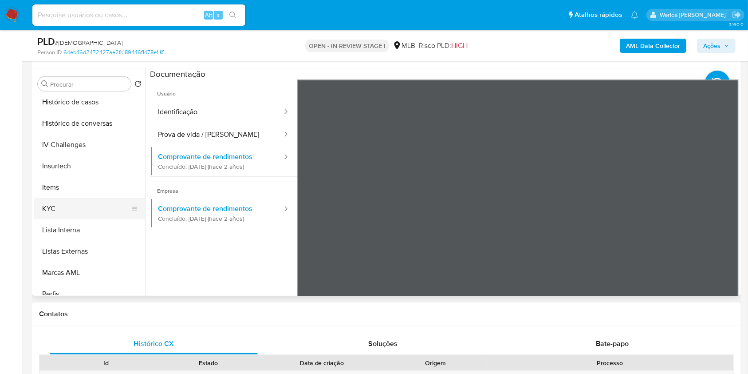
scroll to position [299, 0]
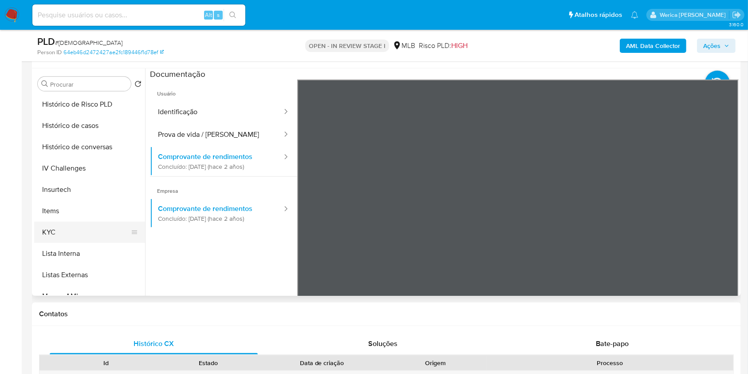
click at [71, 235] on button "KYC" at bounding box center [86, 232] width 104 height 21
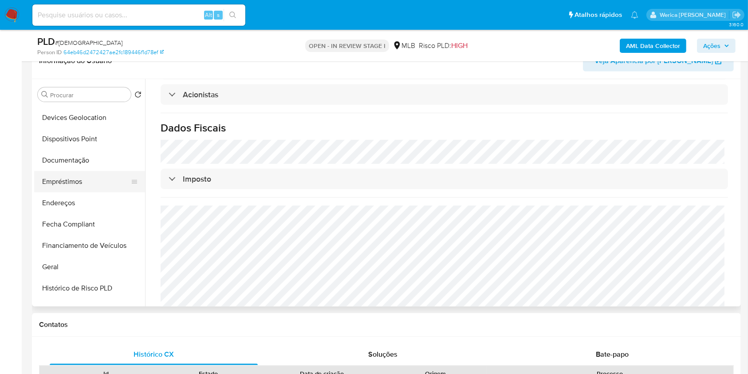
scroll to position [181, 0]
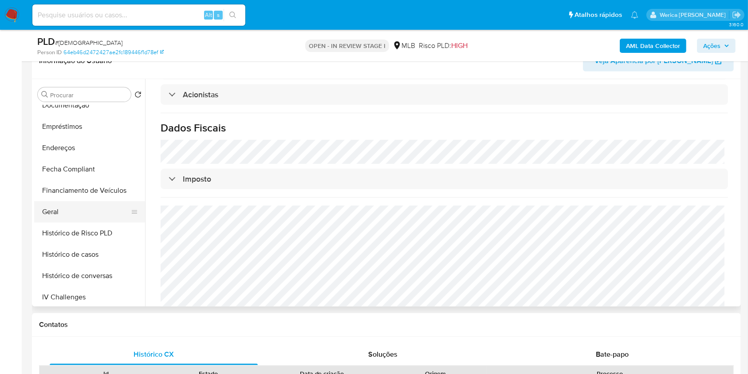
click at [76, 214] on button "Geral" at bounding box center [86, 211] width 104 height 21
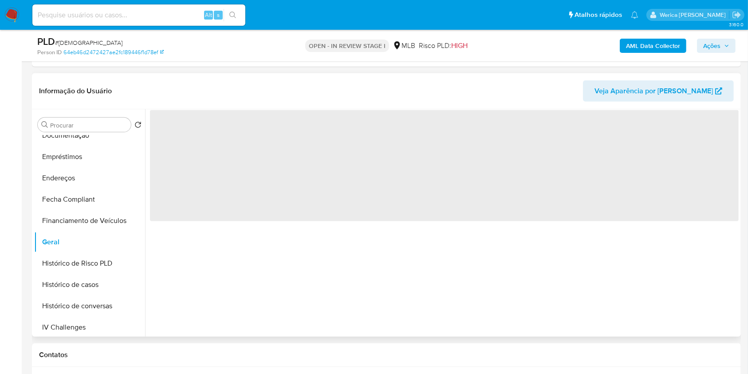
scroll to position [473, 0]
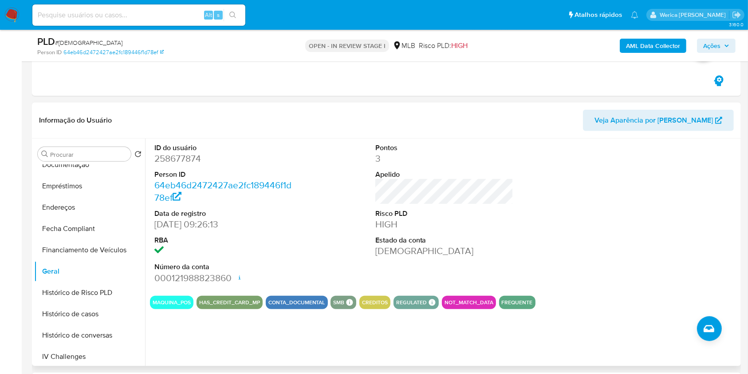
click at [643, 222] on div at bounding box center [665, 213] width 147 height 150
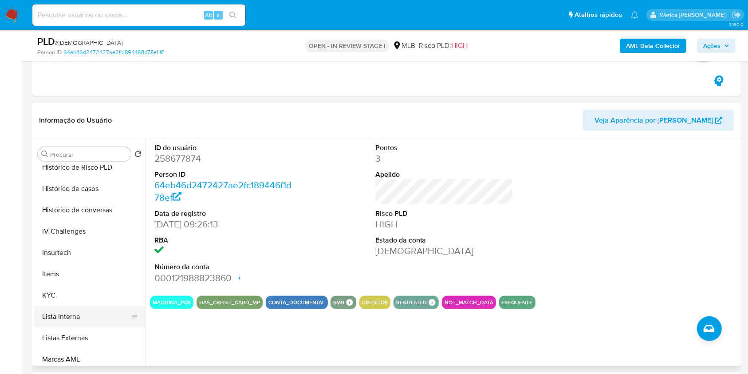
scroll to position [359, 0]
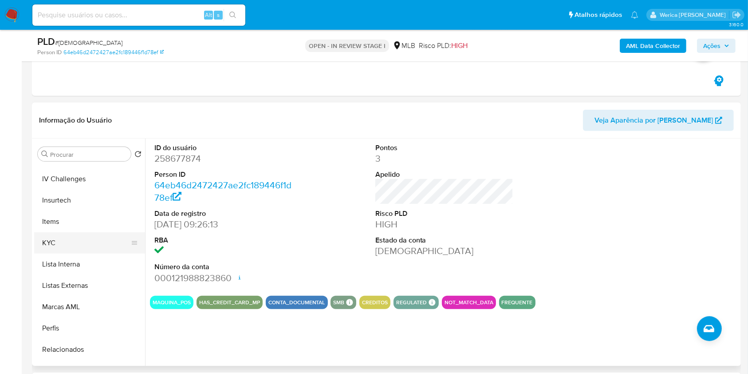
click at [85, 239] on button "KYC" at bounding box center [86, 242] width 104 height 21
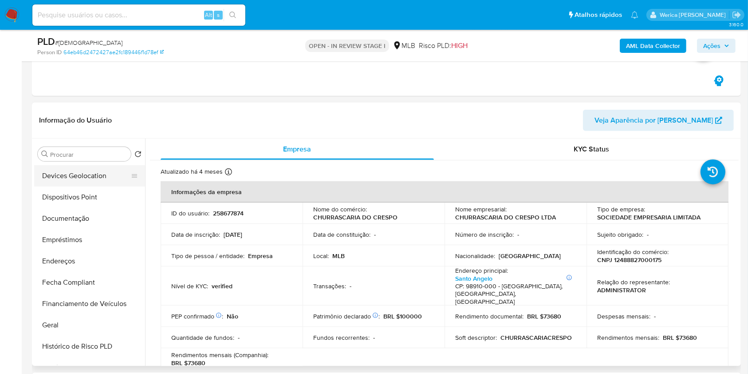
scroll to position [63, 0]
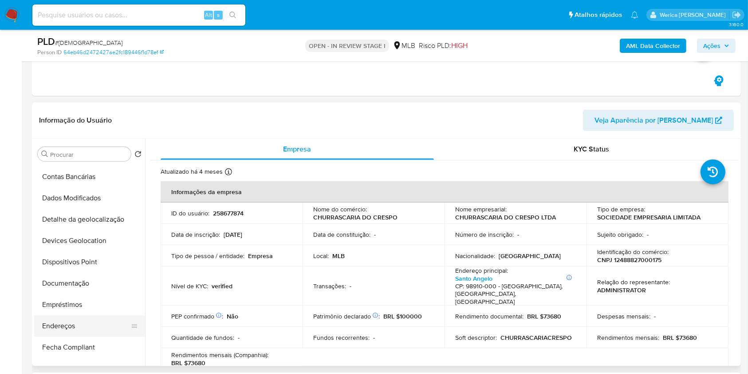
click at [90, 316] on button "Endereços" at bounding box center [86, 325] width 104 height 21
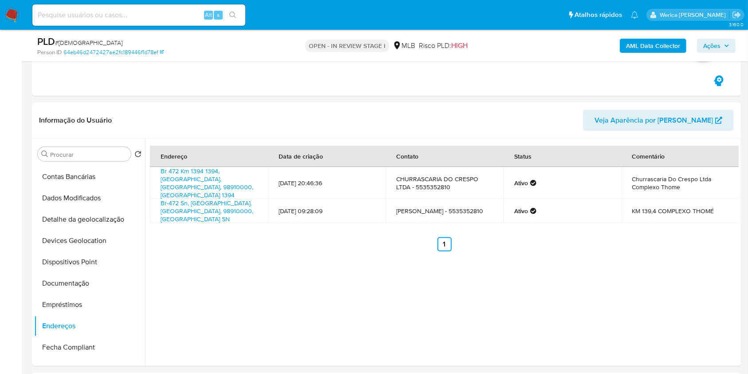
scroll to position [472, 0]
click at [89, 222] on button "Detalhe da geolocalização" at bounding box center [86, 220] width 104 height 21
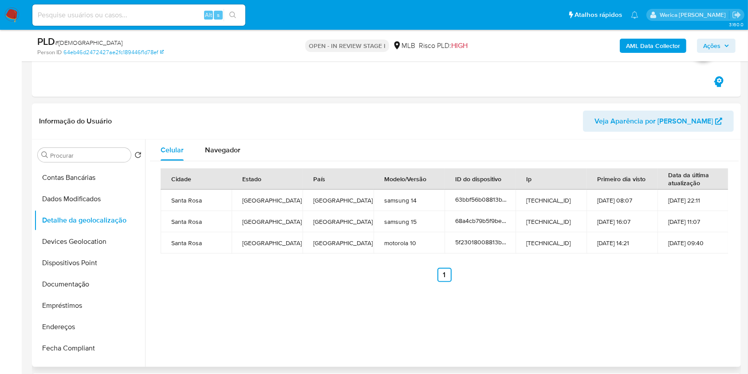
click at [593, 281] on div "Cidade Estado País Modelo/Versão ID do dispositivo Ip Primeiro dia visto Data d…" at bounding box center [444, 225] width 589 height 128
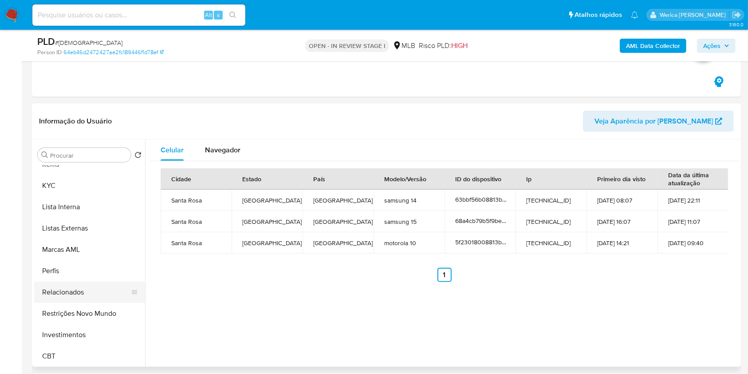
scroll to position [418, 0]
click at [101, 309] on button "Restrições Novo Mundo" at bounding box center [86, 312] width 104 height 21
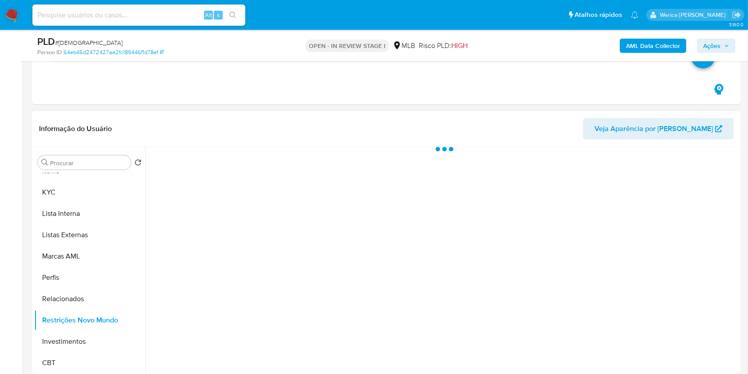
scroll to position [472, 0]
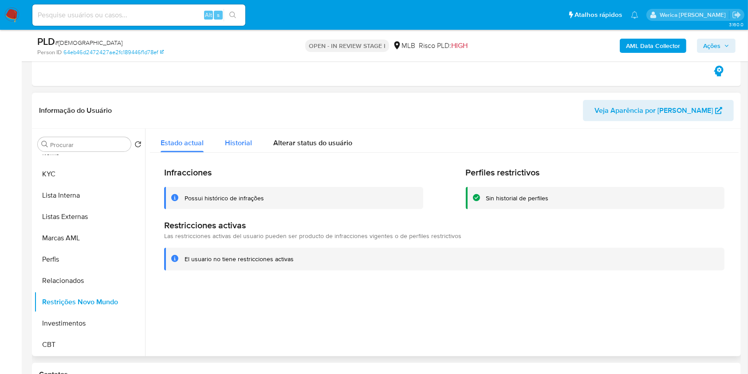
click at [233, 141] on span "Historial" at bounding box center [238, 143] width 27 height 10
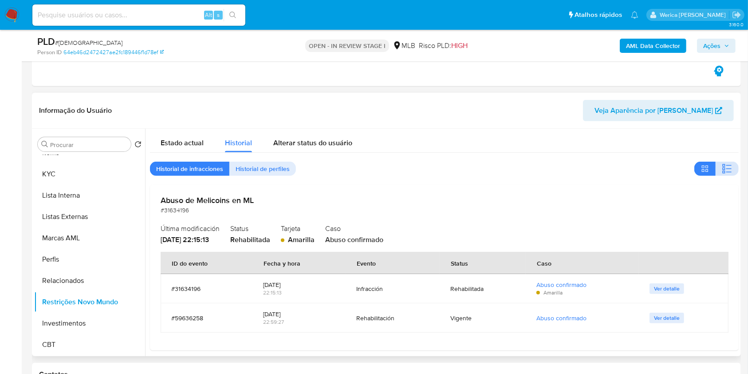
click at [717, 164] on button "button" at bounding box center [727, 169] width 23 height 14
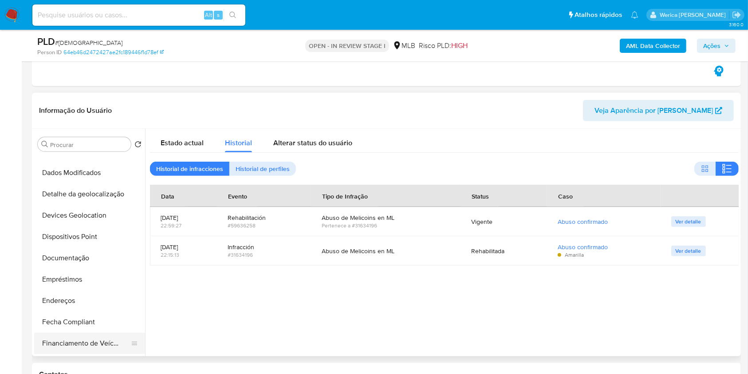
scroll to position [63, 0]
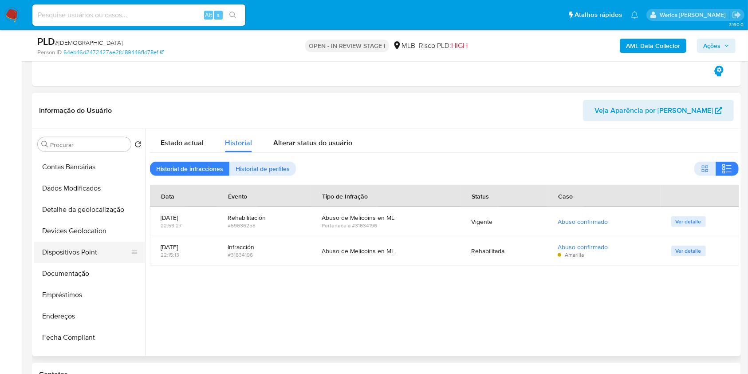
click at [105, 254] on button "Dispositivos Point" at bounding box center [86, 251] width 104 height 21
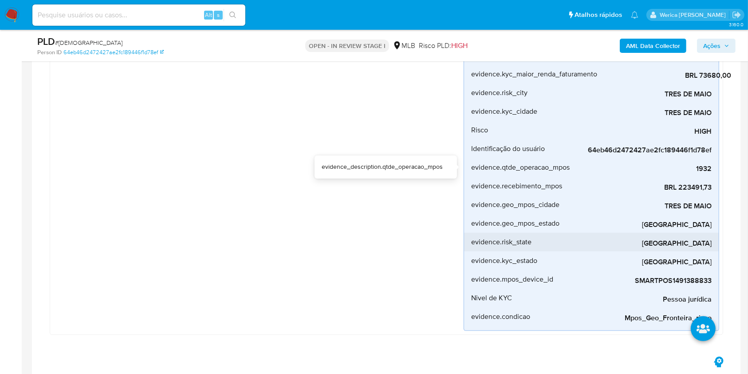
scroll to position [206, 0]
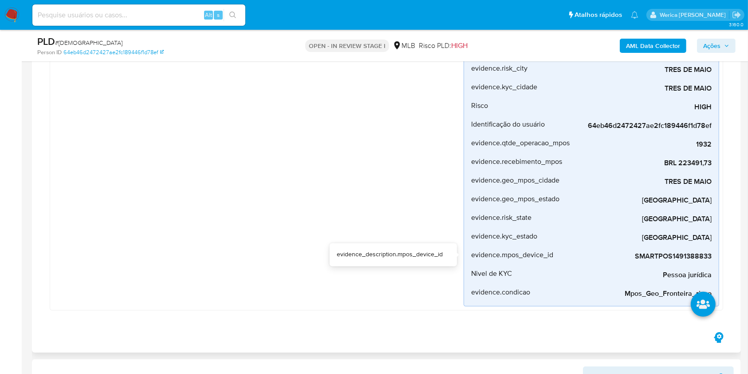
drag, startPoint x: 635, startPoint y: 257, endPoint x: 729, endPoint y: 252, distance: 94.7
click at [729, 252] on div "AUTOMATIC (1) Mpos_geolocalização Criado há um mês Criado: 12/08/2025 00:30:43 …" at bounding box center [386, 117] width 695 height 426
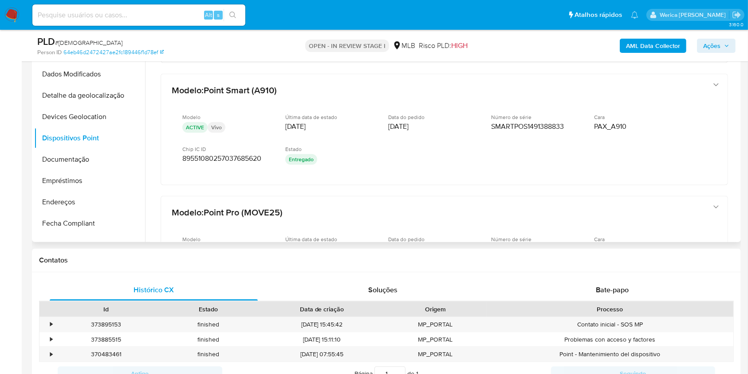
scroll to position [178, 0]
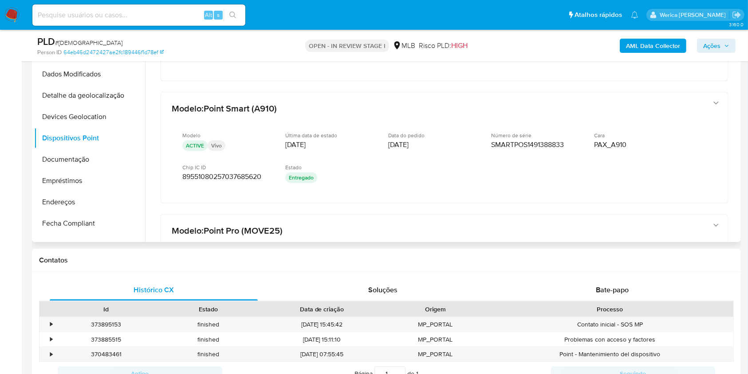
click at [685, 149] on div "Modelo ACTIVE Vivo Última data de estado 24/03/2022 Data do pedido 15/03/2022 N…" at bounding box center [436, 158] width 528 height 67
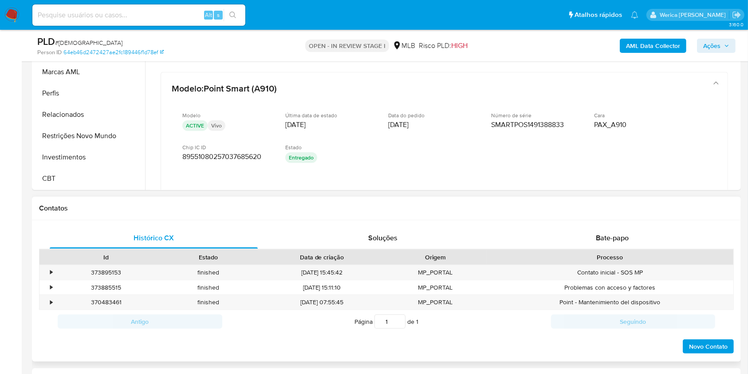
scroll to position [527, 0]
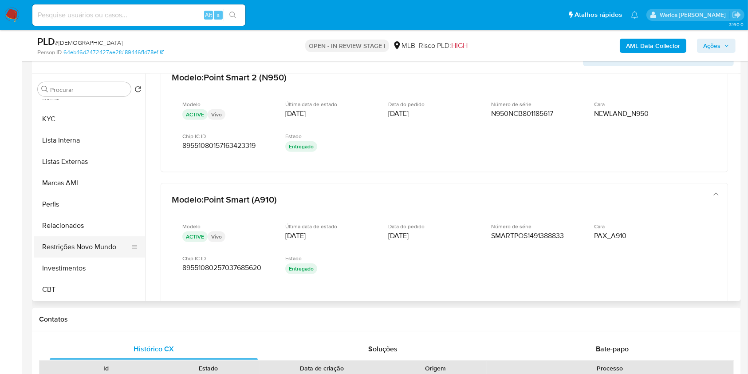
click at [97, 253] on button "Restrições Novo Mundo" at bounding box center [86, 246] width 104 height 21
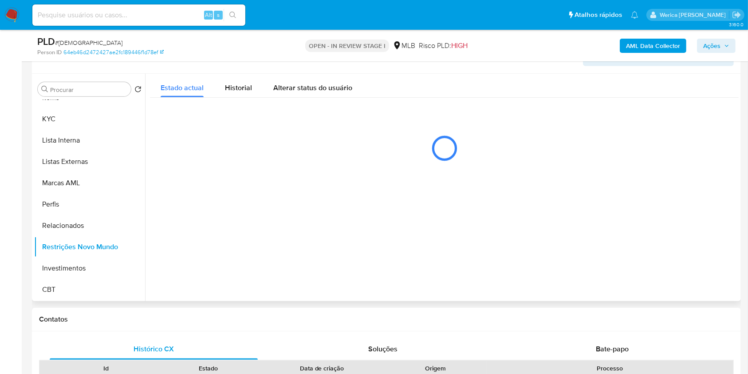
scroll to position [0, 0]
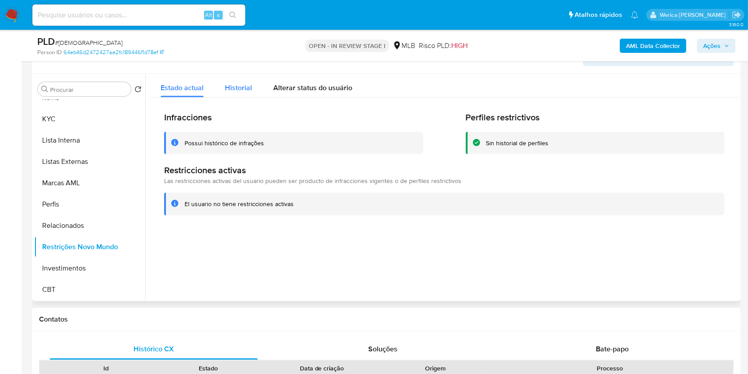
drag, startPoint x: 248, startPoint y: 88, endPoint x: 249, endPoint y: 93, distance: 5.5
click at [248, 88] on span "Historial" at bounding box center [238, 88] width 27 height 10
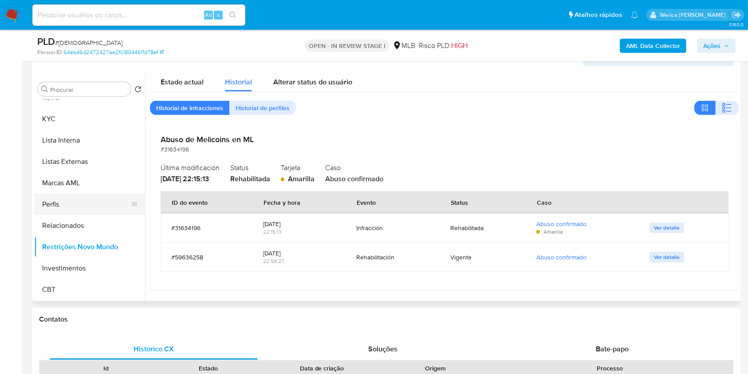
scroll to position [122, 0]
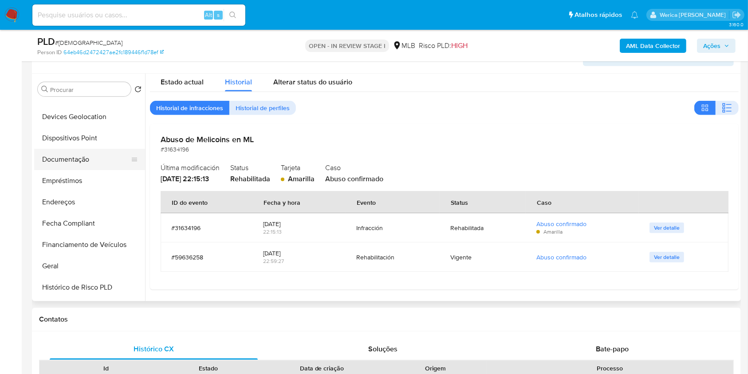
click at [78, 162] on button "Documentação" at bounding box center [86, 159] width 104 height 21
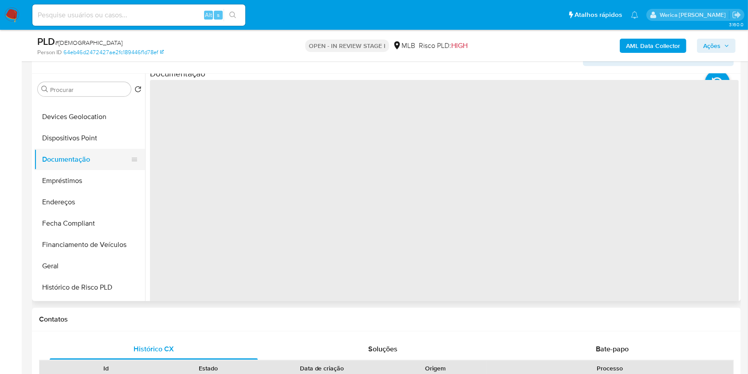
scroll to position [0, 0]
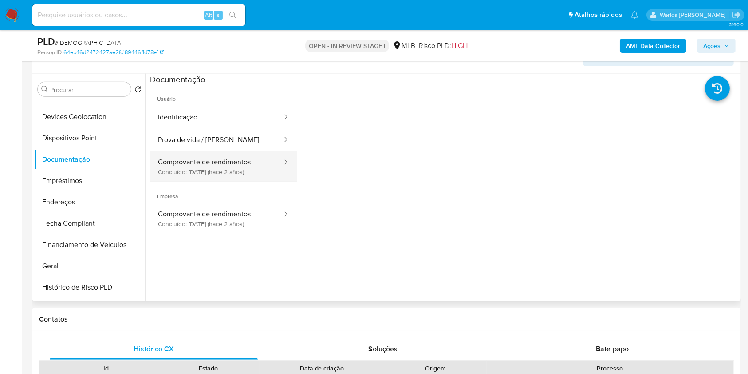
click at [238, 152] on button "Comprovante de rendimentos Concluído: 19/06/2023 (hace 2 años)" at bounding box center [216, 166] width 133 height 30
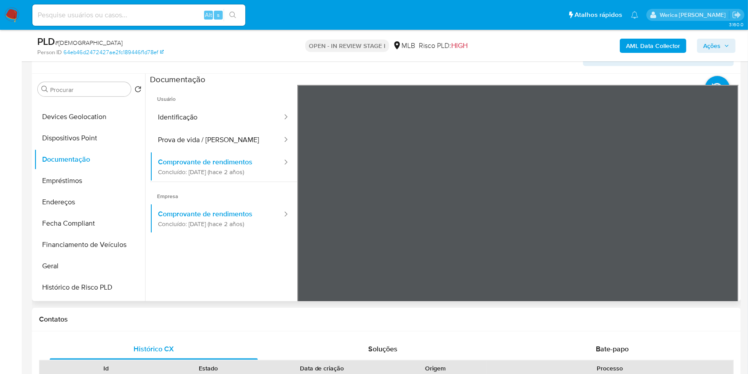
scroll to position [78, 0]
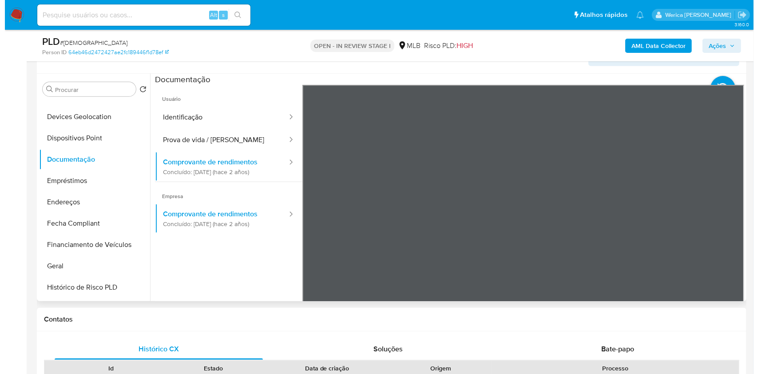
scroll to position [0, 0]
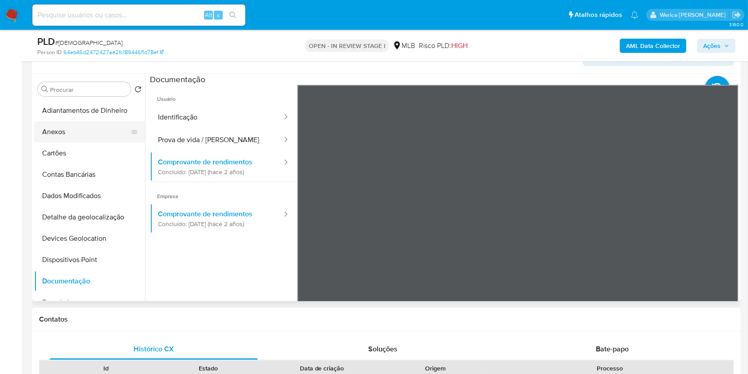
click at [84, 135] on button "Anexos" at bounding box center [86, 131] width 104 height 21
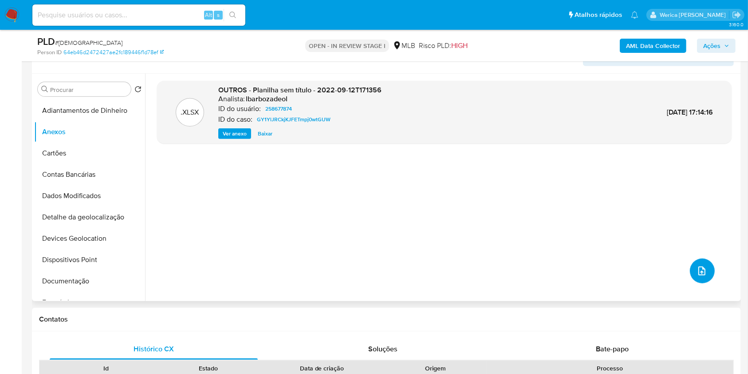
click at [692, 274] on button "upload-file" at bounding box center [702, 270] width 25 height 25
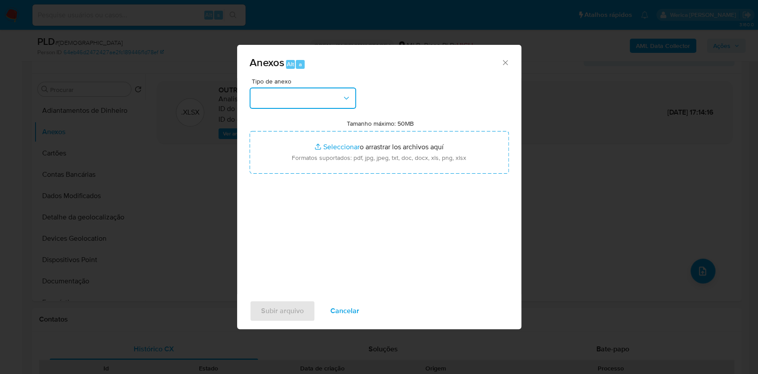
click at [336, 95] on button "button" at bounding box center [302, 97] width 107 height 21
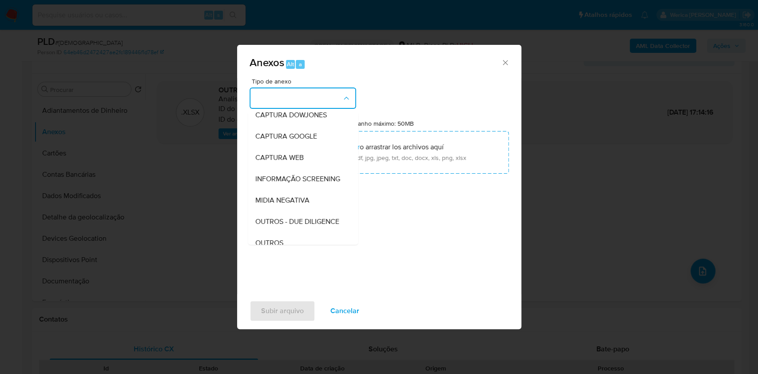
scroll to position [118, 0]
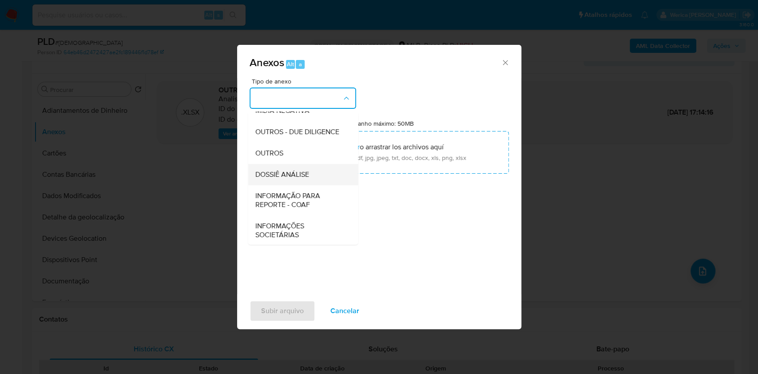
click at [305, 179] on span "DOSSIÊ ANÁLISE" at bounding box center [282, 174] width 54 height 9
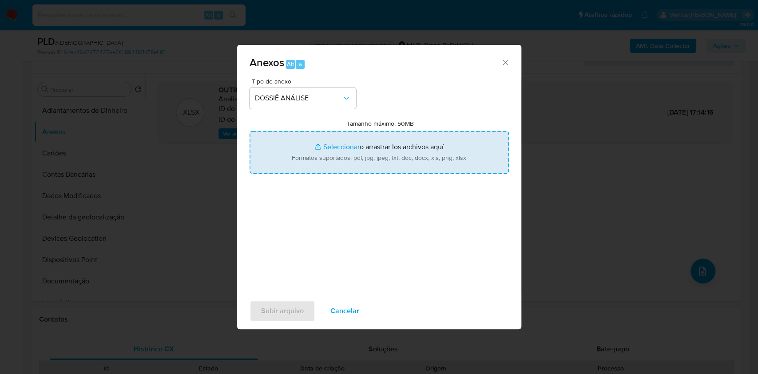
click at [379, 149] on input "Tamanho máximo: 50MB Seleccionar archivos" at bounding box center [378, 152] width 259 height 43
type input "C:\fakepath\SAR - XXXX - CNPJ 12488827000175 - CHURRASCARIA DO CRESPO LTDA.pdf"
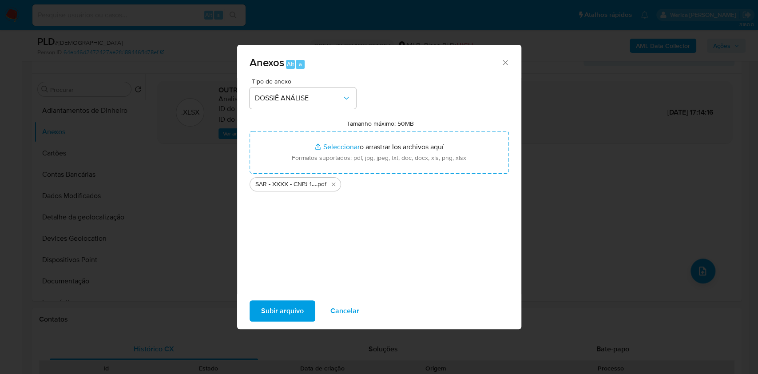
click at [288, 306] on span "Subir arquivo" at bounding box center [282, 311] width 43 height 20
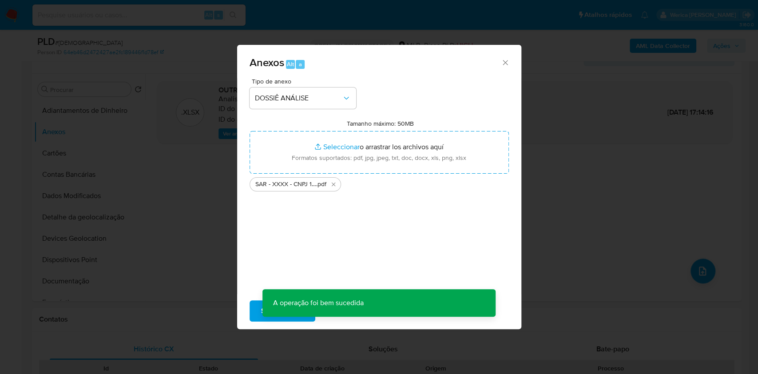
click at [379, 245] on div "Tipo de anexo DOSSIÊ ANÁLISE Tamanho máximo: 50MB Seleccionar archivos Seleccio…" at bounding box center [378, 183] width 259 height 210
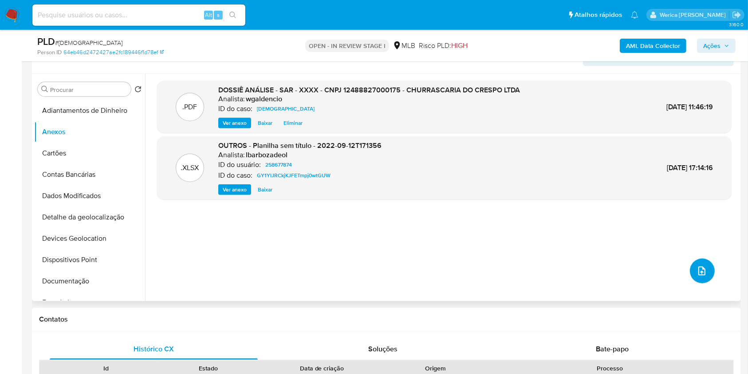
click at [692, 269] on button "upload-file" at bounding box center [702, 270] width 25 height 25
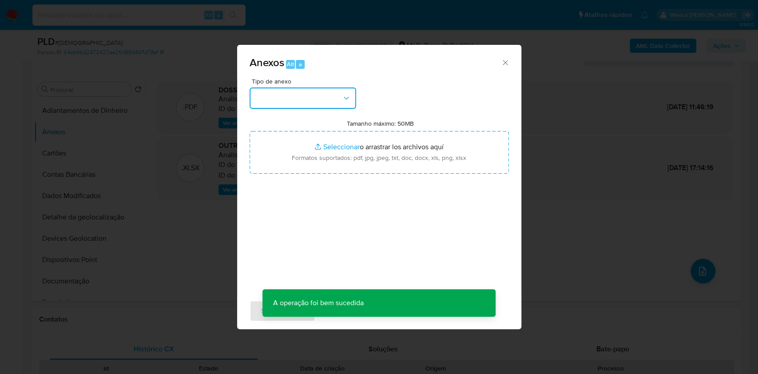
click at [309, 98] on button "button" at bounding box center [302, 97] width 107 height 21
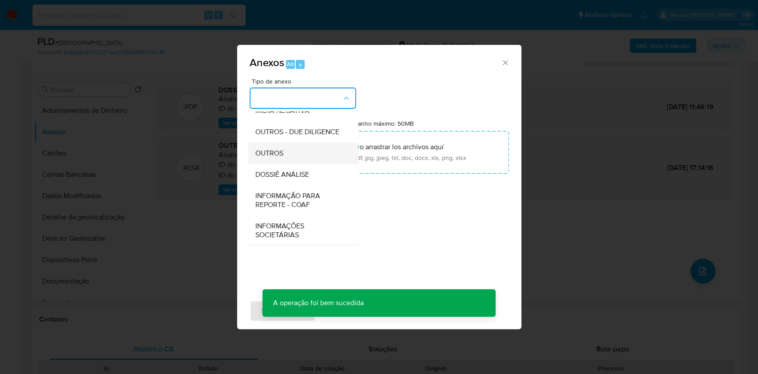
click at [311, 164] on div "OUTROS" at bounding box center [300, 152] width 91 height 21
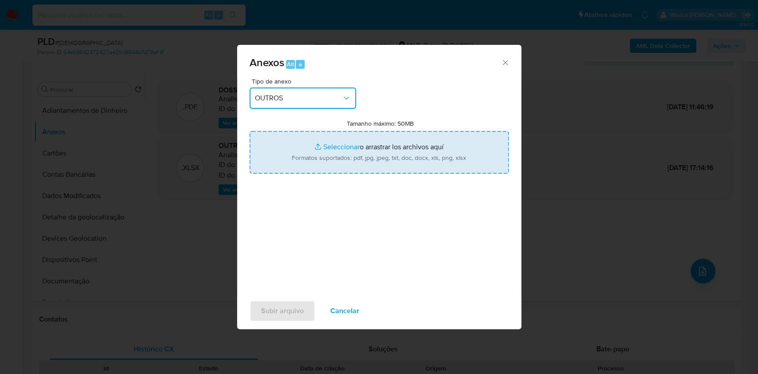
type input "C:\fakepath\Mulan 258677874_2025_09_16_08_33_18.xlsx"
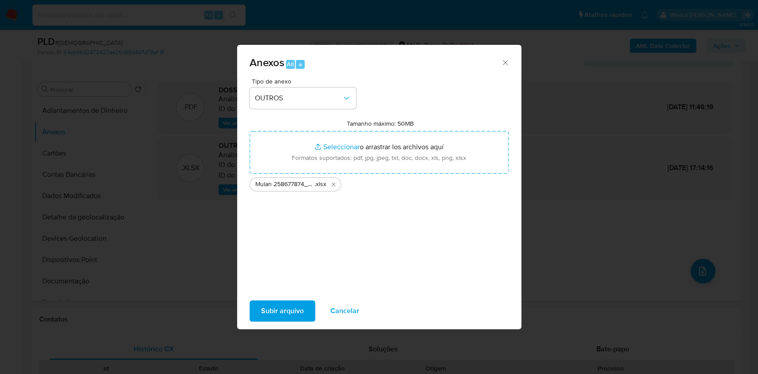
click at [283, 314] on span "Subir arquivo" at bounding box center [282, 311] width 43 height 20
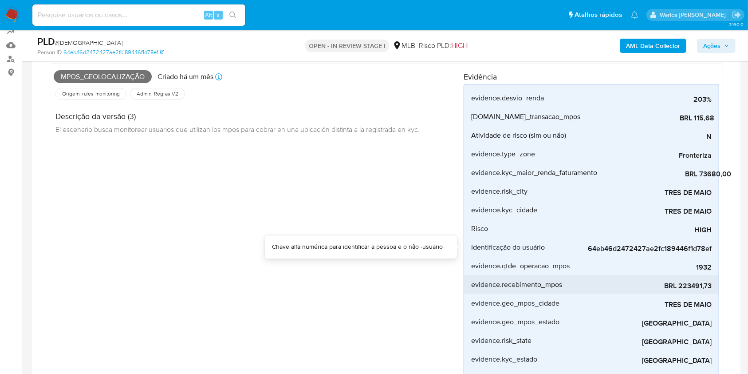
scroll to position [0, 0]
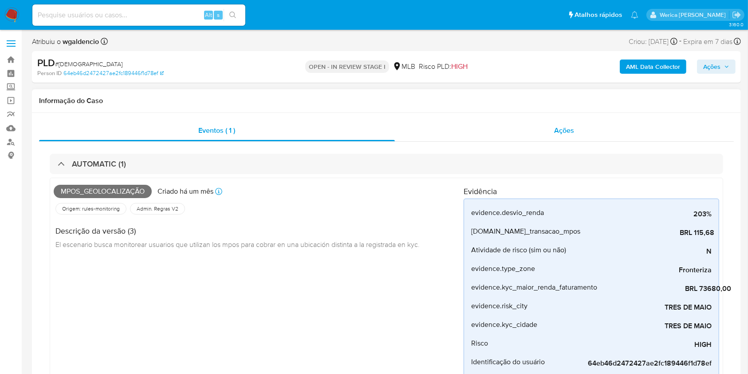
click at [591, 126] on div "Ações" at bounding box center [564, 130] width 339 height 21
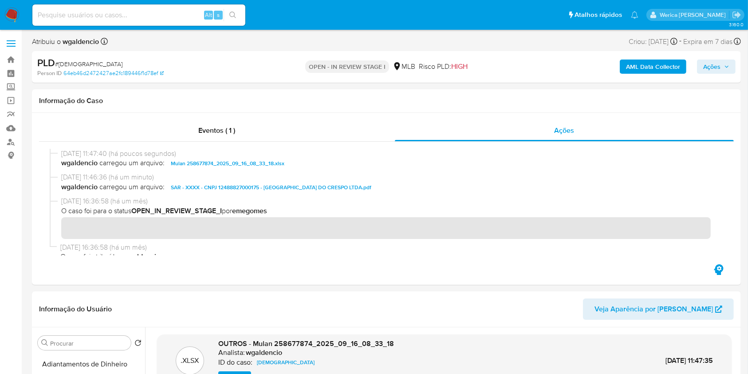
click at [654, 63] on b "AML Data Collector" at bounding box center [653, 66] width 54 height 14
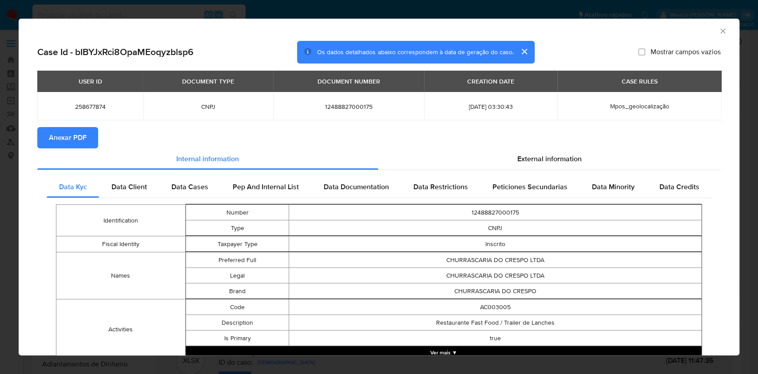
click at [57, 129] on span "Anexar PDF" at bounding box center [68, 138] width 38 height 20
click at [12, 184] on div "AML Data Collector Case Id - bIBYJxRci8OpaMEoqyzblsp6 Os dados detalhados abaix…" at bounding box center [379, 187] width 758 height 374
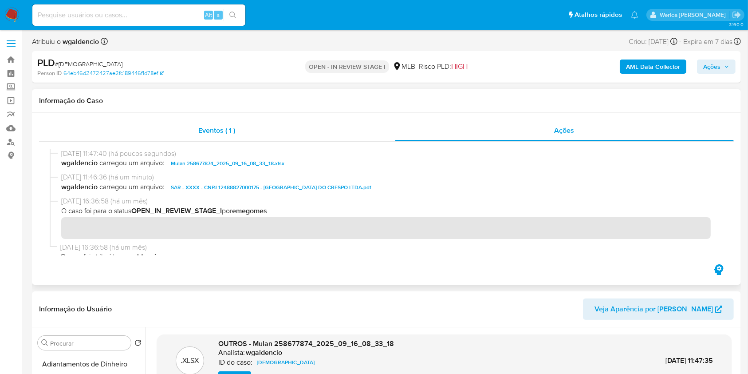
click at [305, 135] on div "Eventos ( 1 )" at bounding box center [217, 130] width 356 height 21
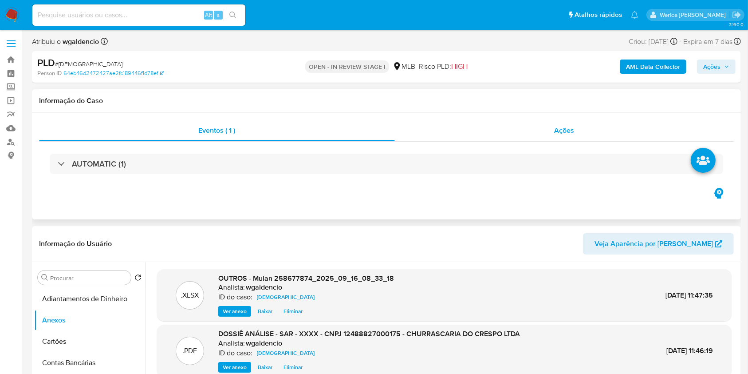
click at [547, 131] on div "Ações" at bounding box center [564, 130] width 339 height 21
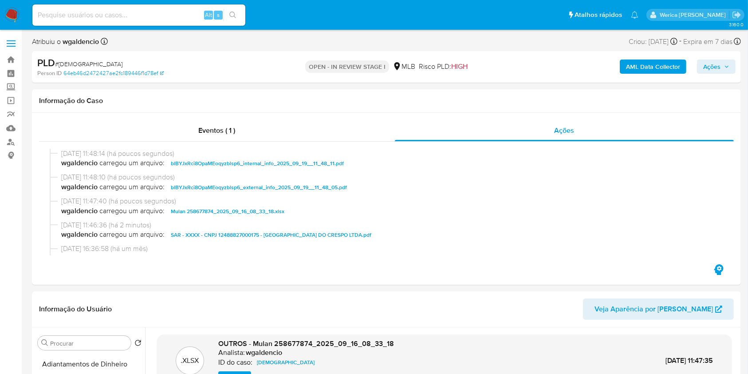
click at [706, 69] on span "Ações" at bounding box center [712, 66] width 17 height 14
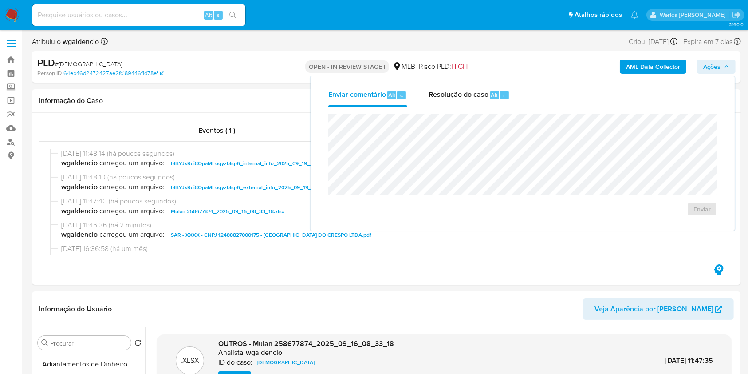
click at [492, 107] on div "Enviar" at bounding box center [523, 165] width 410 height 116
click at [488, 96] on div "Resolução do caso Alt r" at bounding box center [469, 94] width 81 height 23
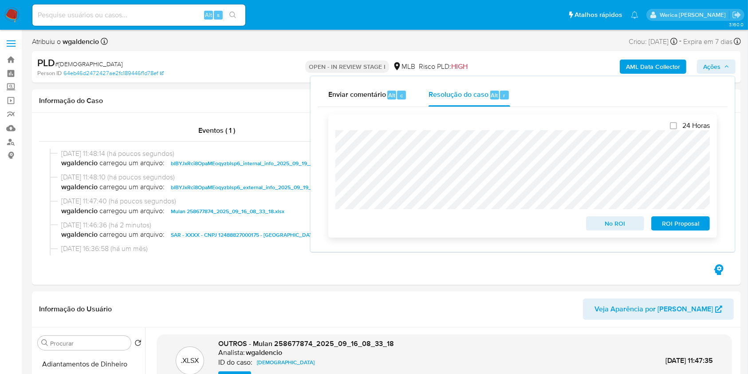
click at [671, 226] on span "ROI Proposal" at bounding box center [681, 223] width 46 height 12
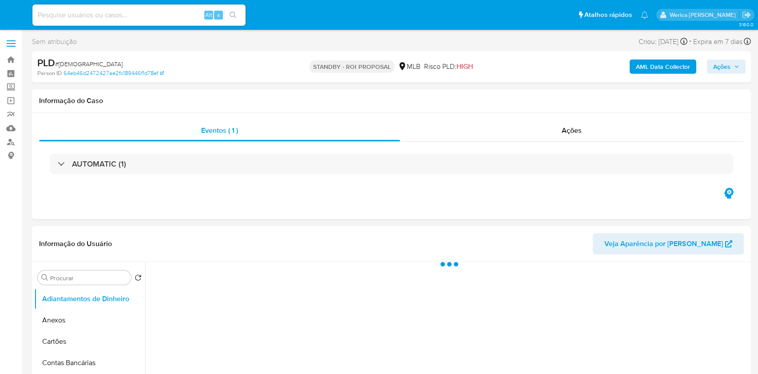
select select "10"
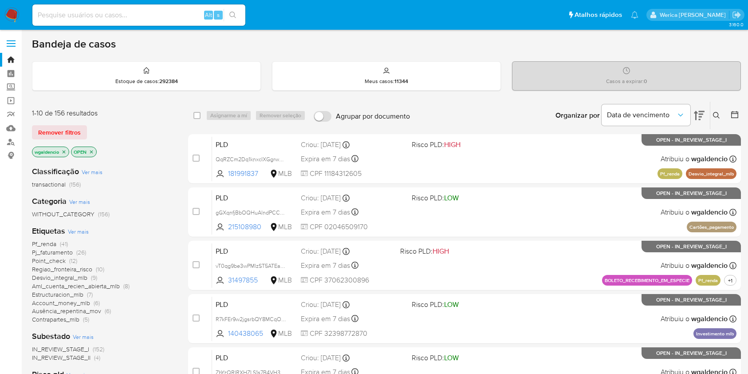
scroll to position [296, 0]
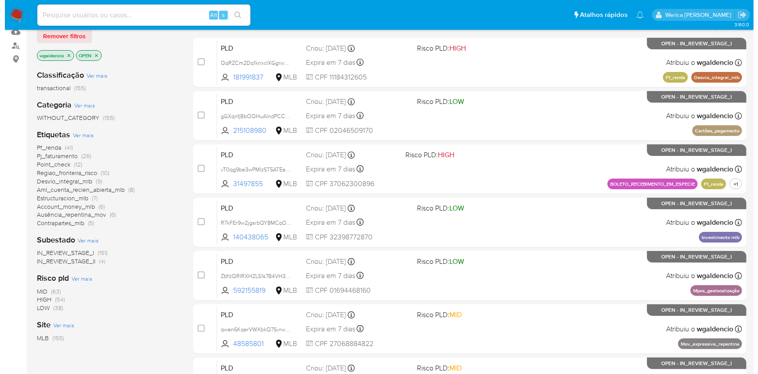
scroll to position [122, 0]
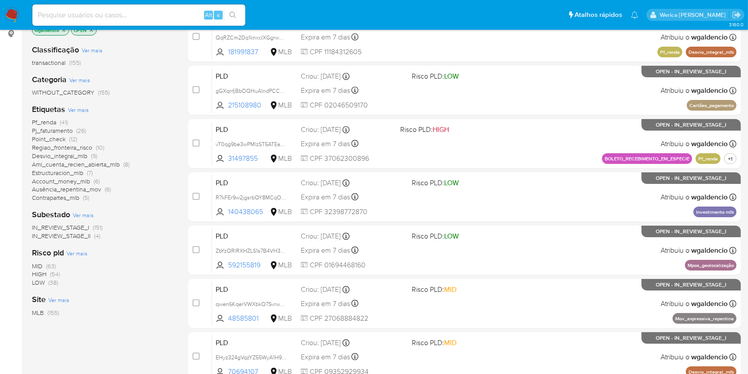
click at [83, 108] on span "Ver mais" at bounding box center [78, 110] width 21 height 8
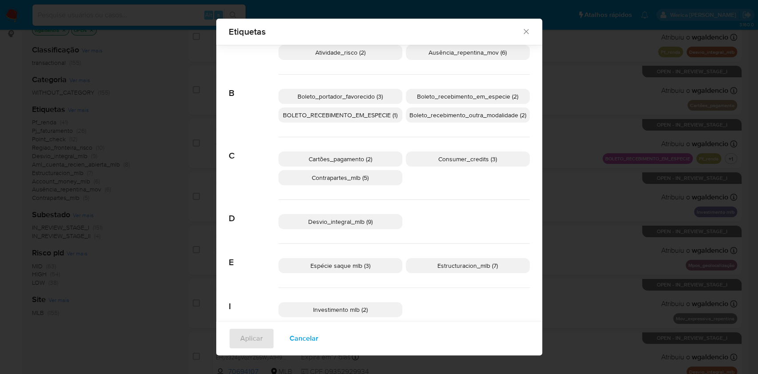
scroll to position [289, 0]
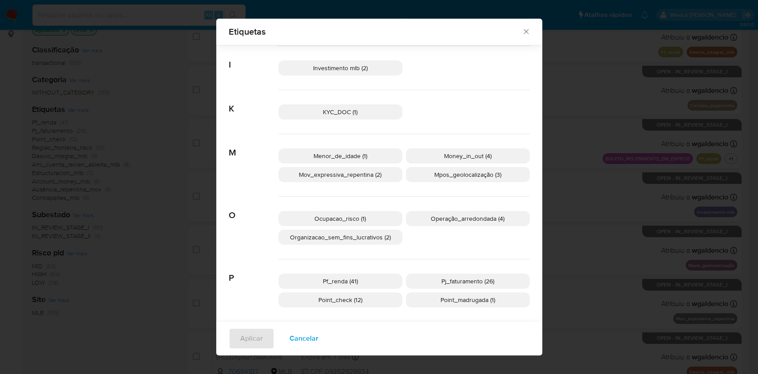
click at [434, 175] on span "Mpos_geolocalização (3)" at bounding box center [467, 174] width 67 height 9
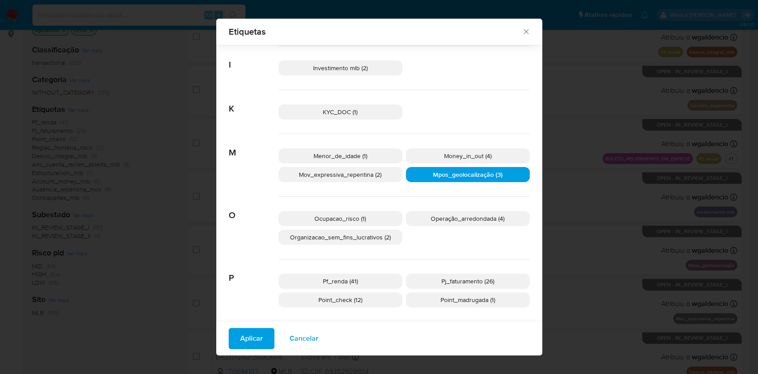
click at [244, 328] on span "Aplicar" at bounding box center [251, 338] width 23 height 20
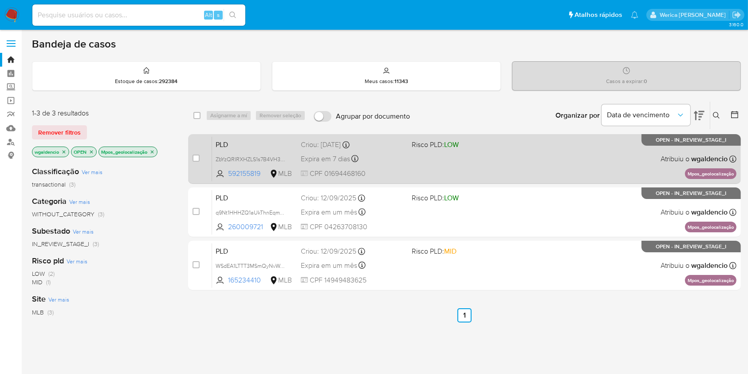
click at [517, 169] on div "PLD ZbYzQRIRXHZLS1s7B4VH38lM 592155819 MLB Risco PLD: LOW Criou: 12/08/2025 Cri…" at bounding box center [474, 158] width 525 height 45
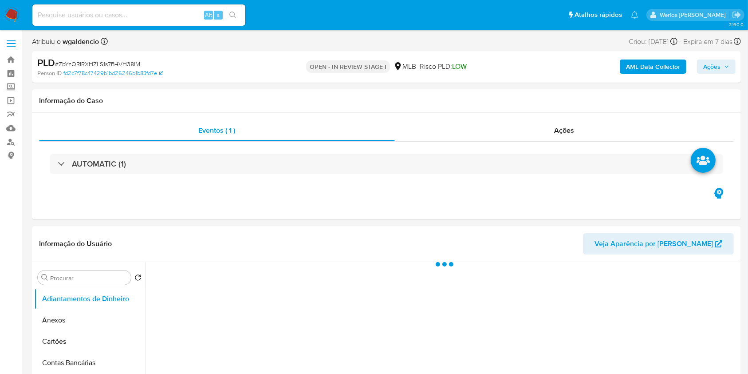
select select "10"
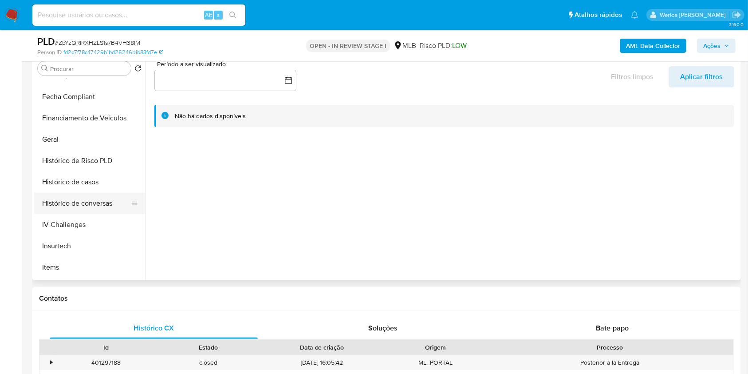
scroll to position [237, 0]
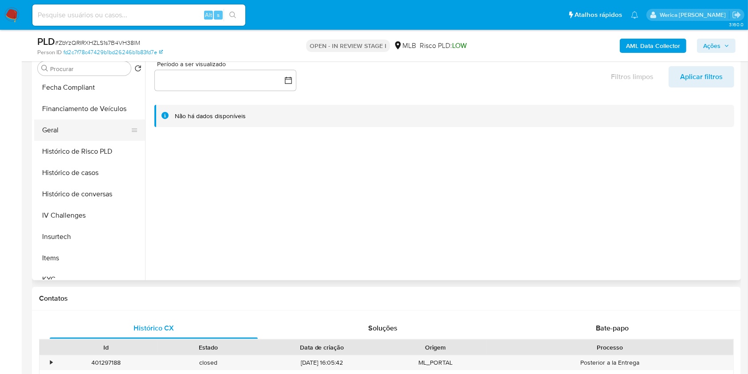
click at [87, 129] on button "Geral" at bounding box center [86, 129] width 104 height 21
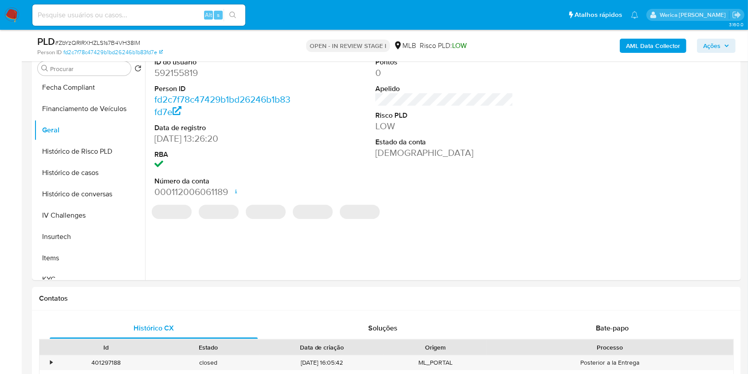
scroll to position [118, 0]
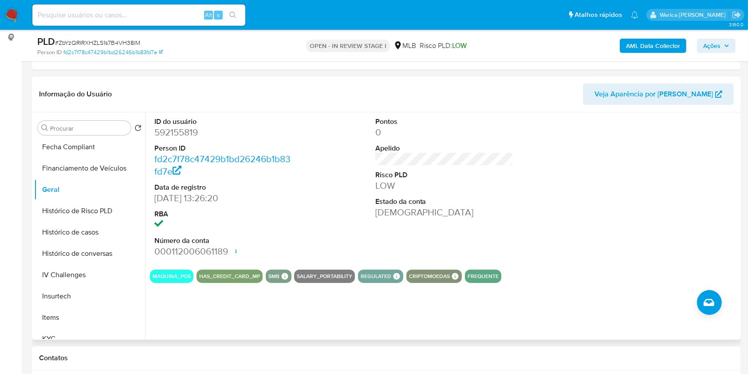
click at [181, 132] on dd "592155819" at bounding box center [223, 132] width 138 height 12
copy dd "592155819"
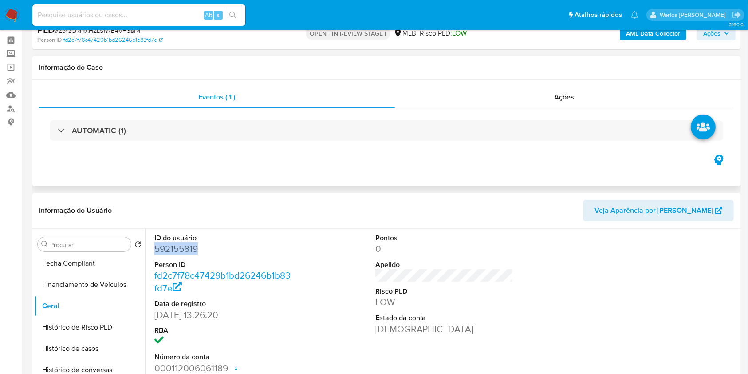
scroll to position [0, 0]
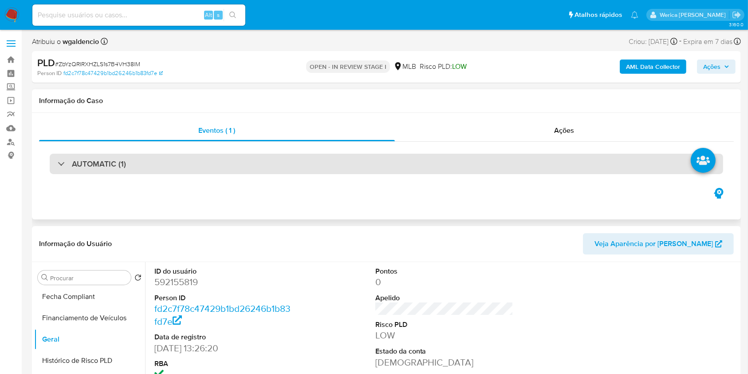
click at [531, 159] on div "AUTOMATIC (1)" at bounding box center [387, 164] width 674 height 20
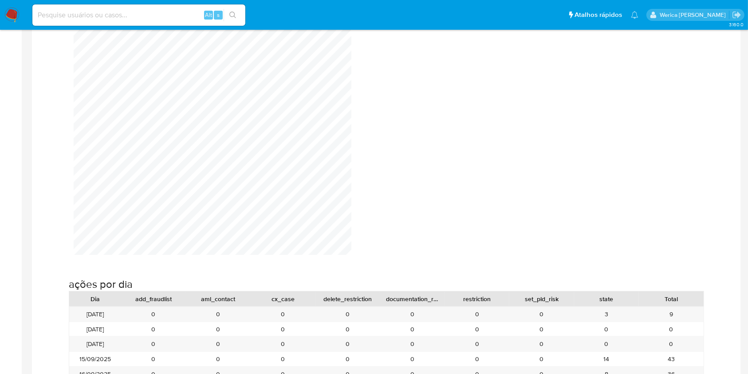
scroll to position [947, 0]
